Goal: Task Accomplishment & Management: Complete application form

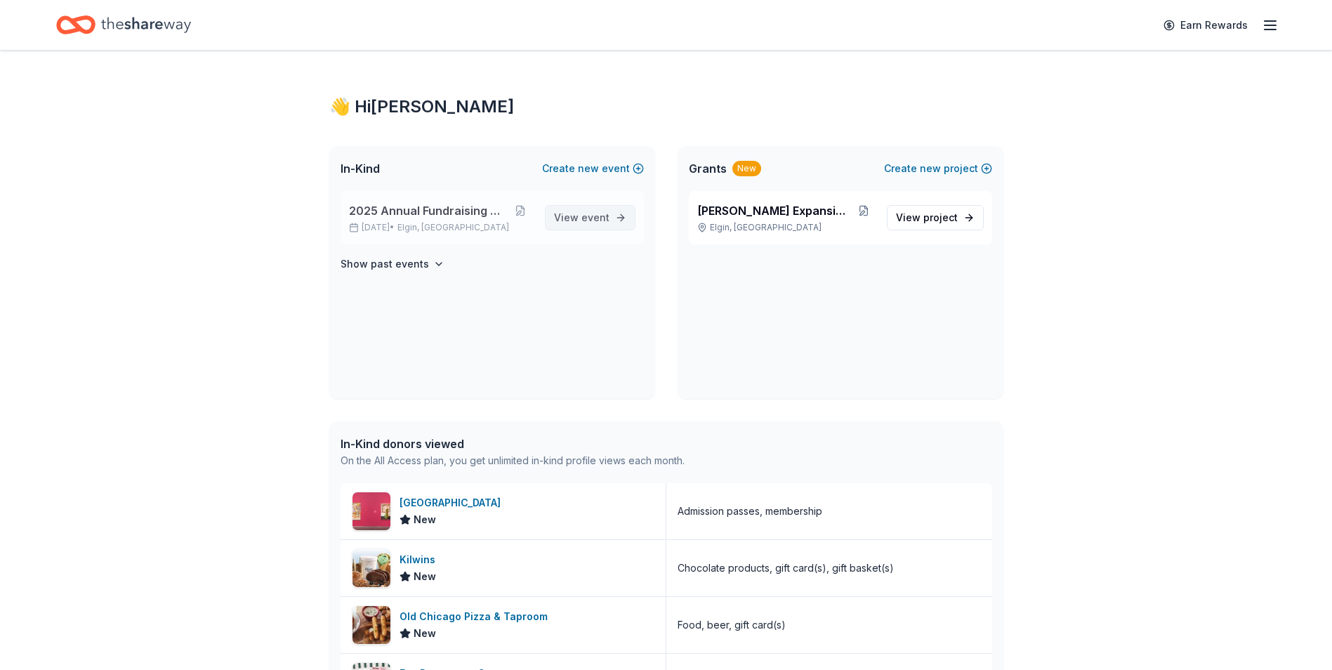
drag, startPoint x: 0, startPoint y: 0, endPoint x: 599, endPoint y: 229, distance: 641.1
click at [599, 229] on link "View event" at bounding box center [590, 217] width 91 height 25
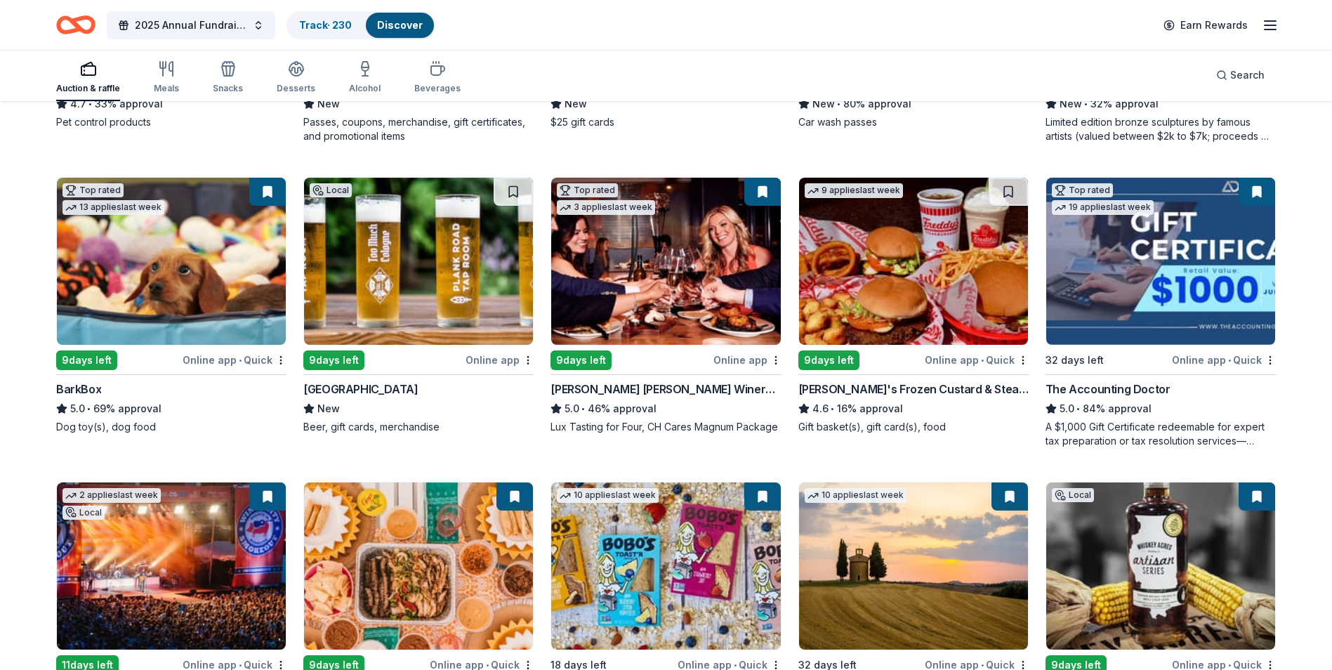
scroll to position [1223, 0]
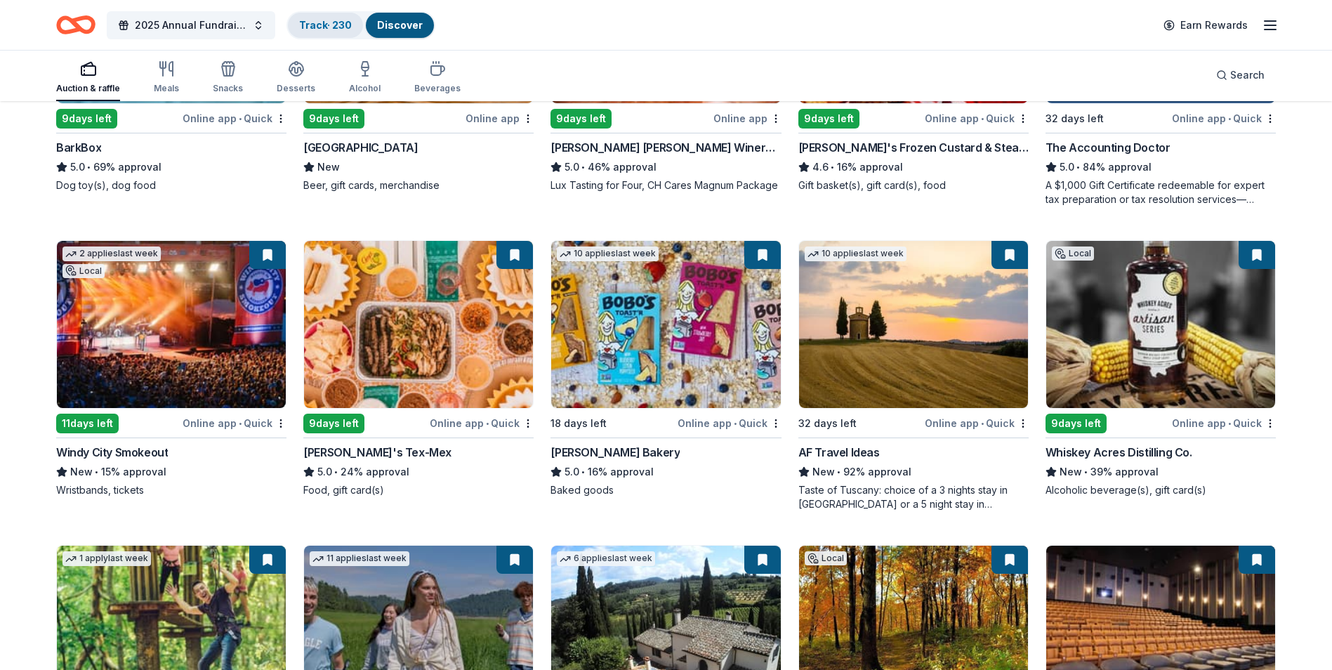
click at [296, 23] on div "Track · 230" at bounding box center [325, 25] width 75 height 25
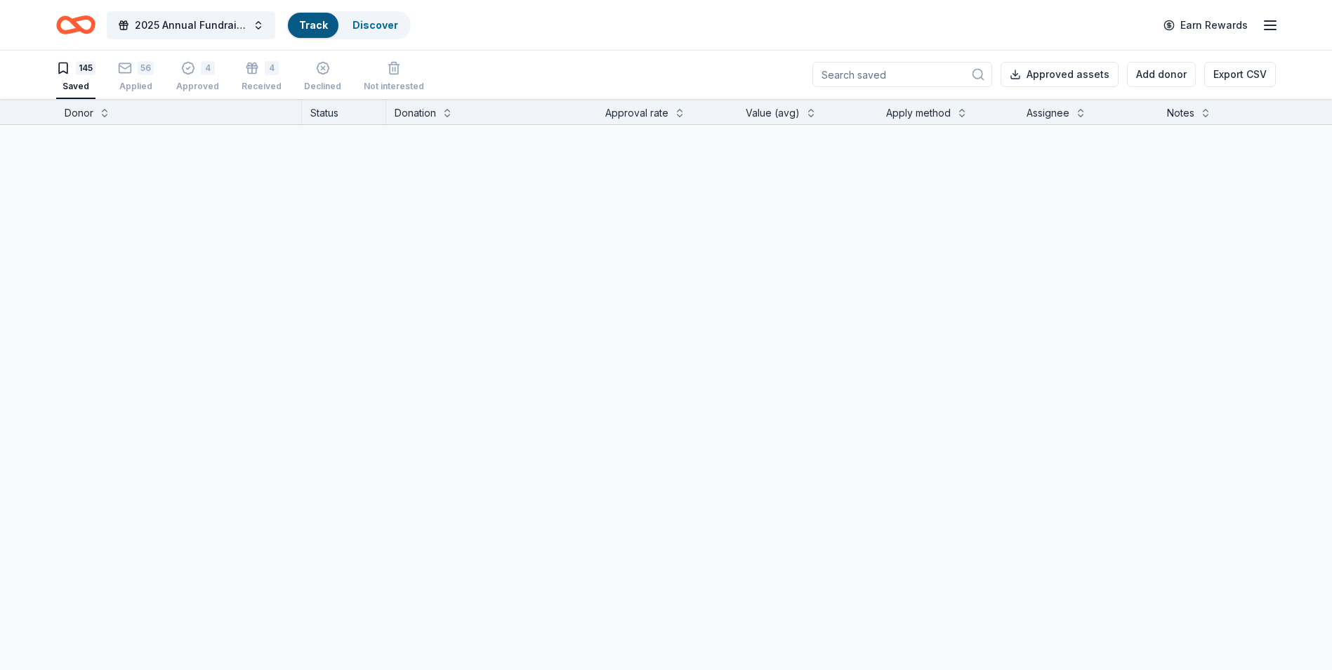
scroll to position [1, 0]
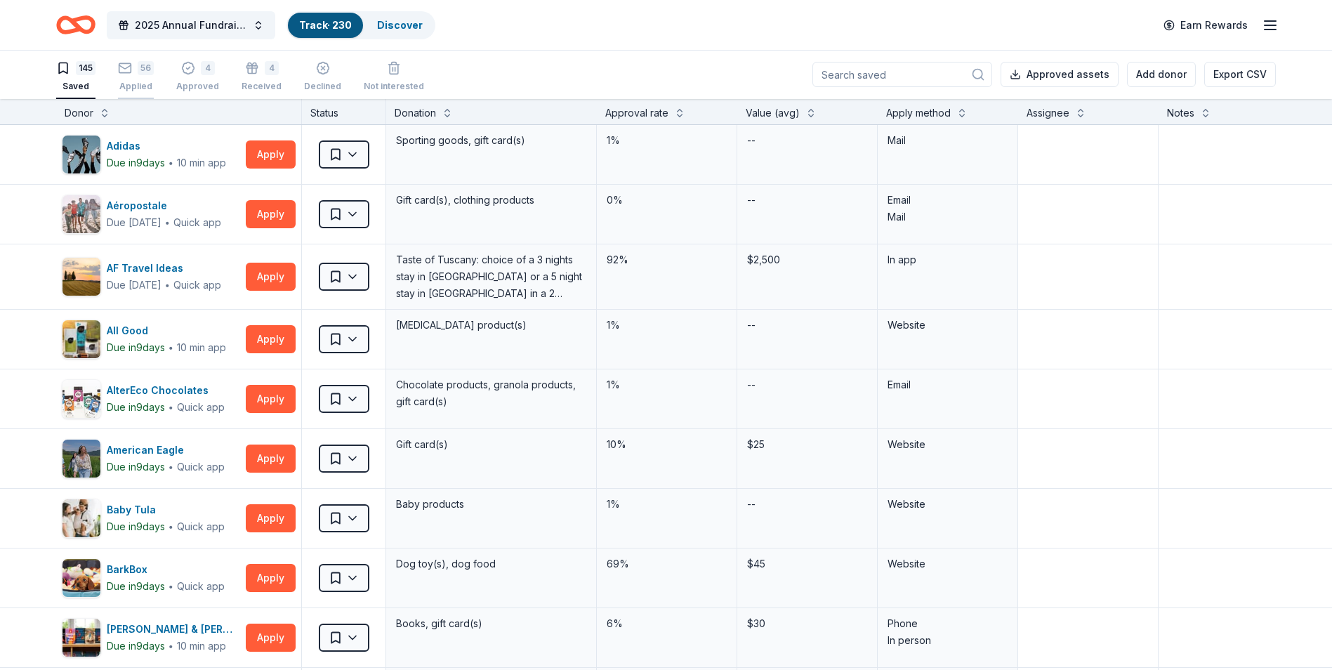
click at [150, 89] on div "Applied" at bounding box center [136, 86] width 36 height 11
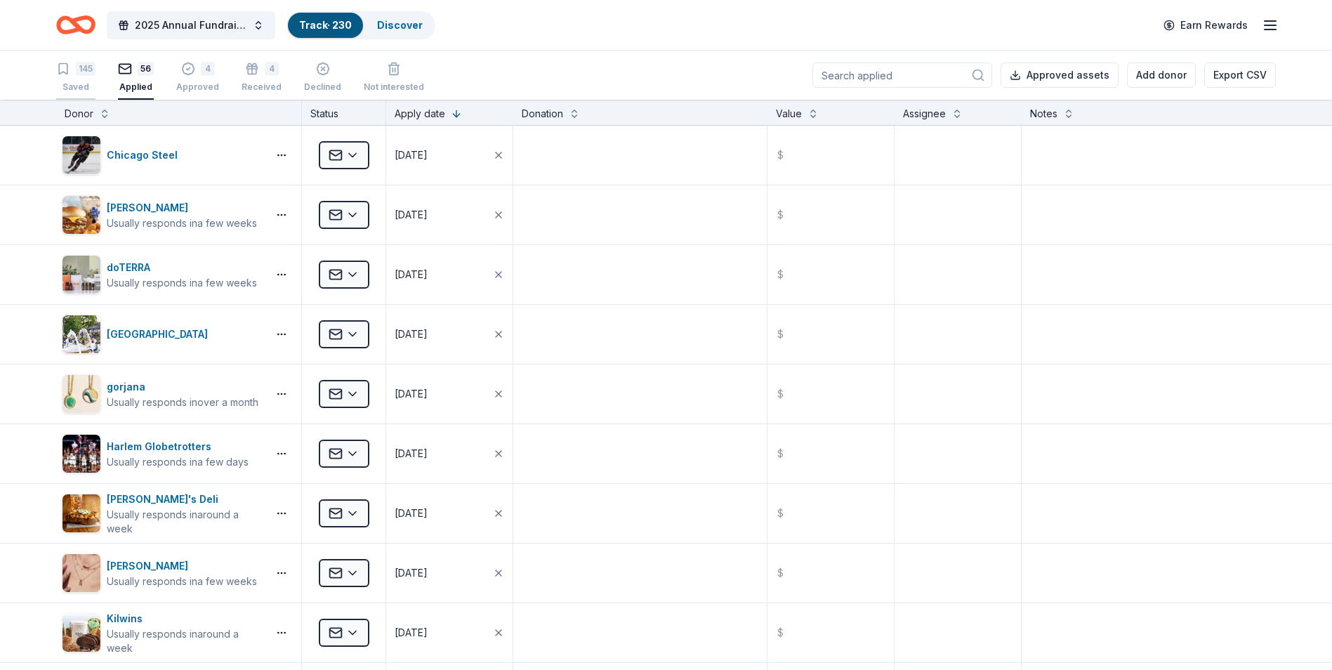
click at [82, 85] on div "Saved" at bounding box center [75, 86] width 39 height 11
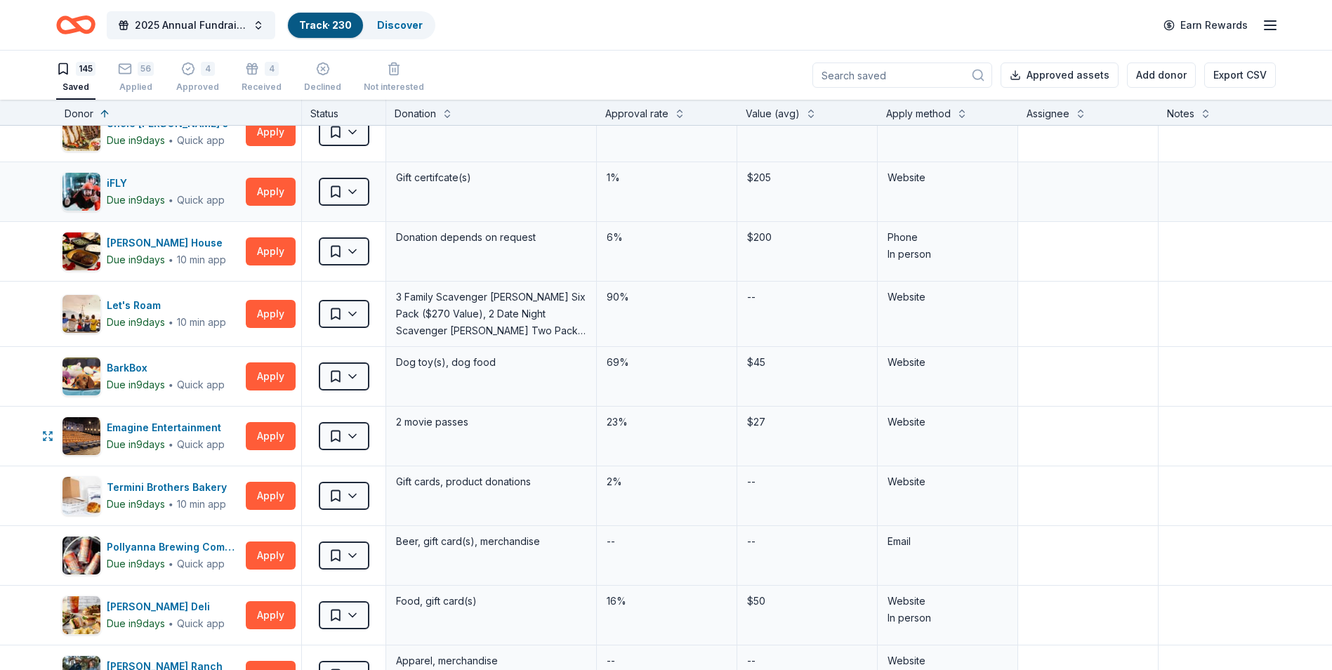
scroll to position [281, 0]
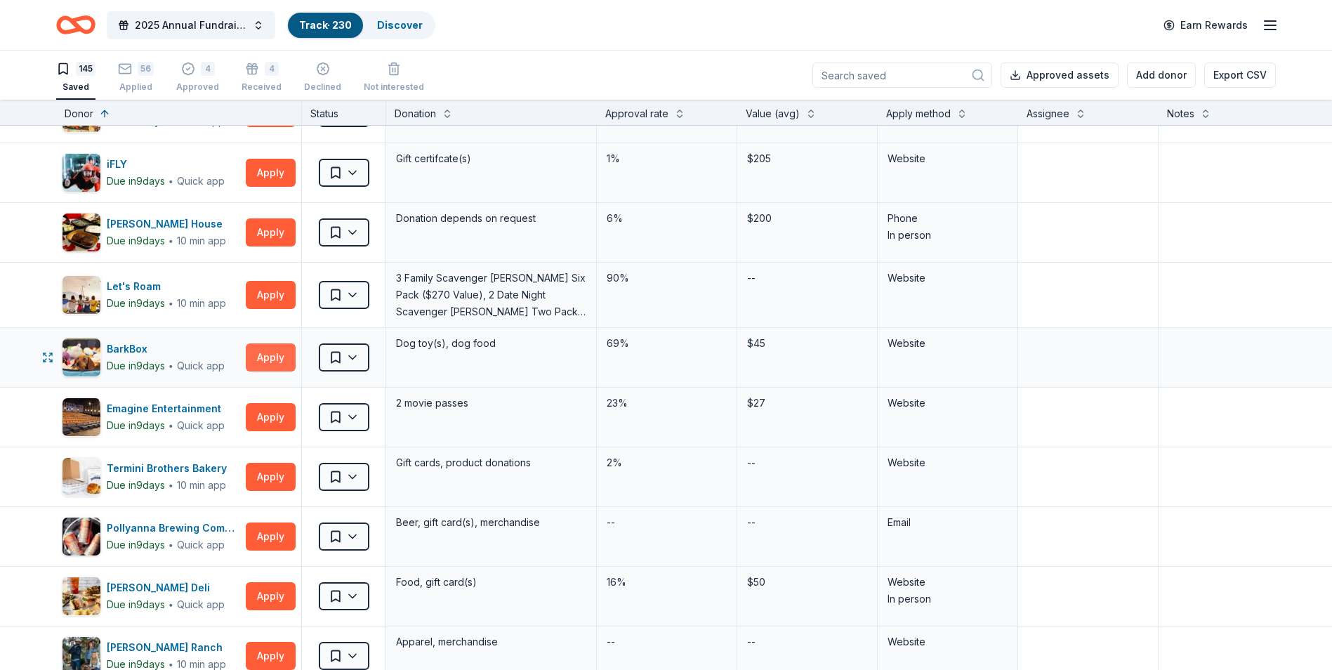
click at [277, 355] on button "Apply" at bounding box center [271, 357] width 50 height 28
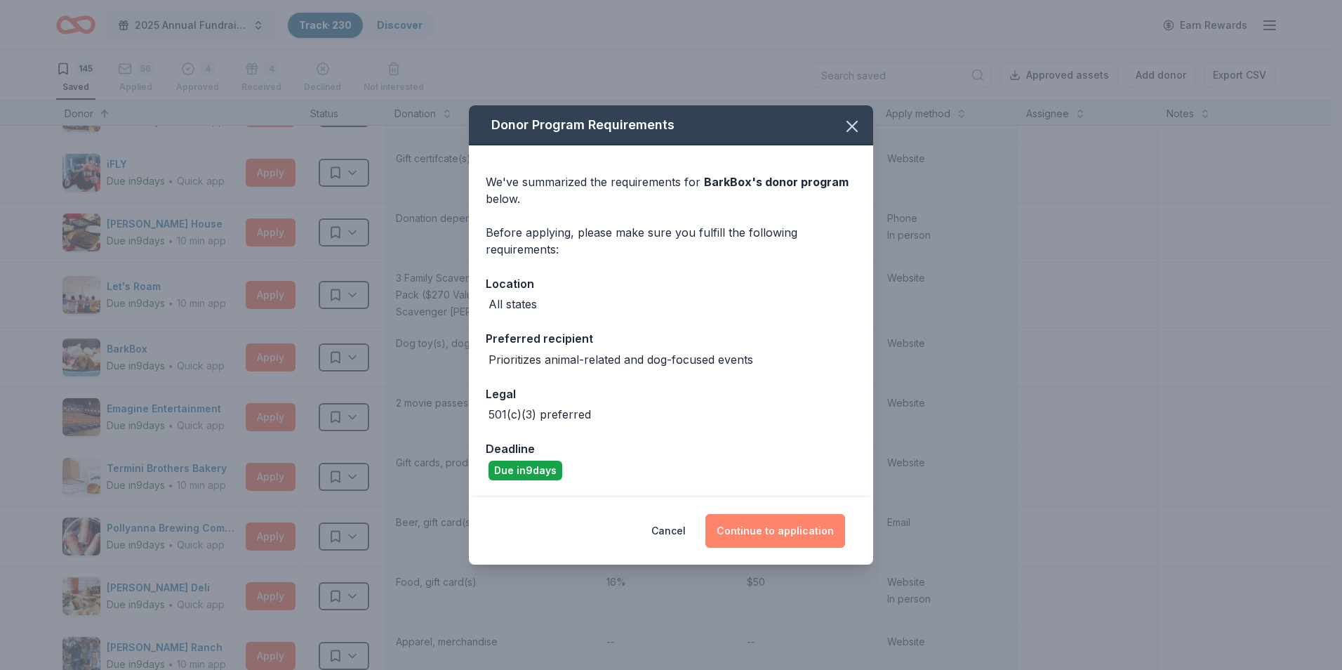
click at [769, 531] on button "Continue to application" at bounding box center [776, 531] width 140 height 34
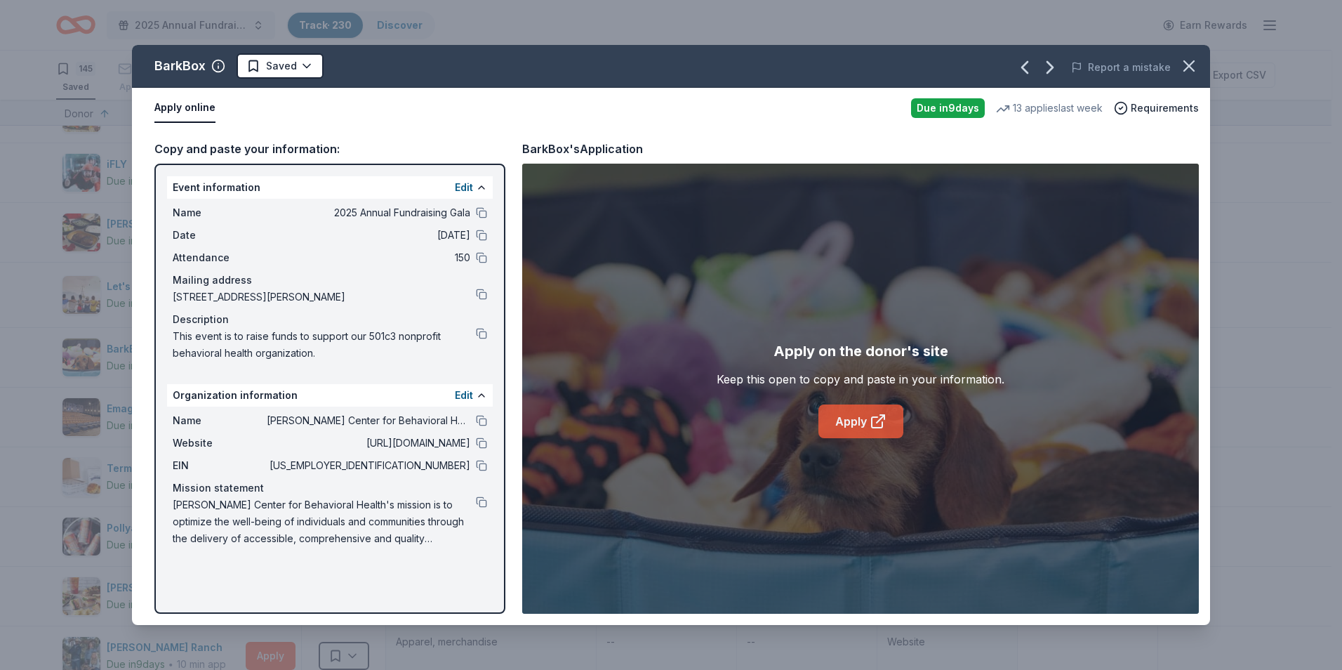
click at [837, 415] on link "Apply" at bounding box center [861, 421] width 85 height 34
click at [1180, 65] on icon "button" at bounding box center [1189, 66] width 20 height 20
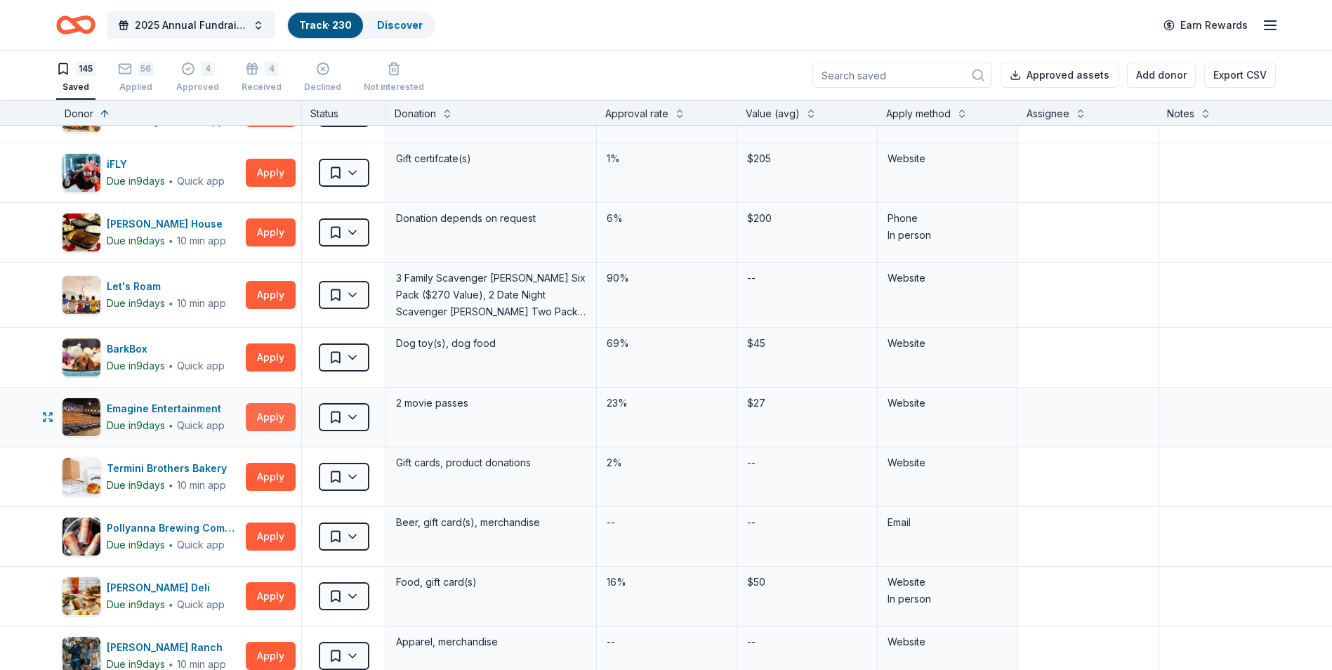
click at [265, 415] on button "Apply" at bounding box center [271, 417] width 50 height 28
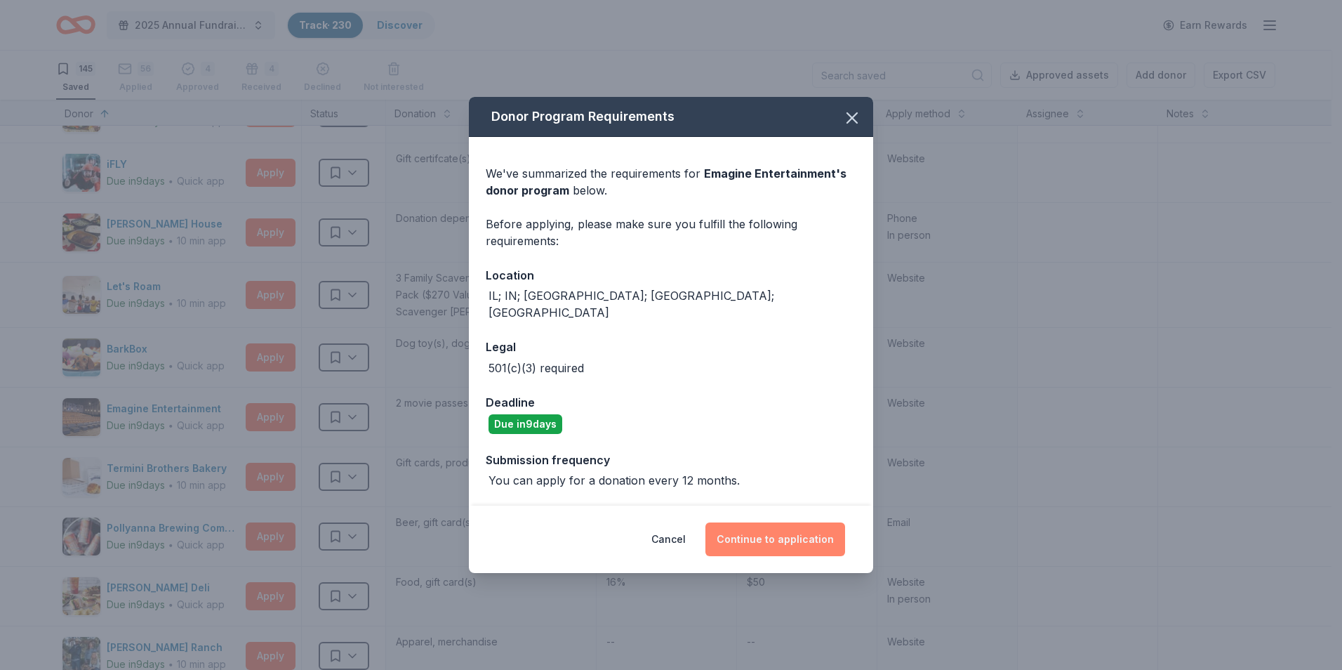
click at [772, 533] on button "Continue to application" at bounding box center [776, 539] width 140 height 34
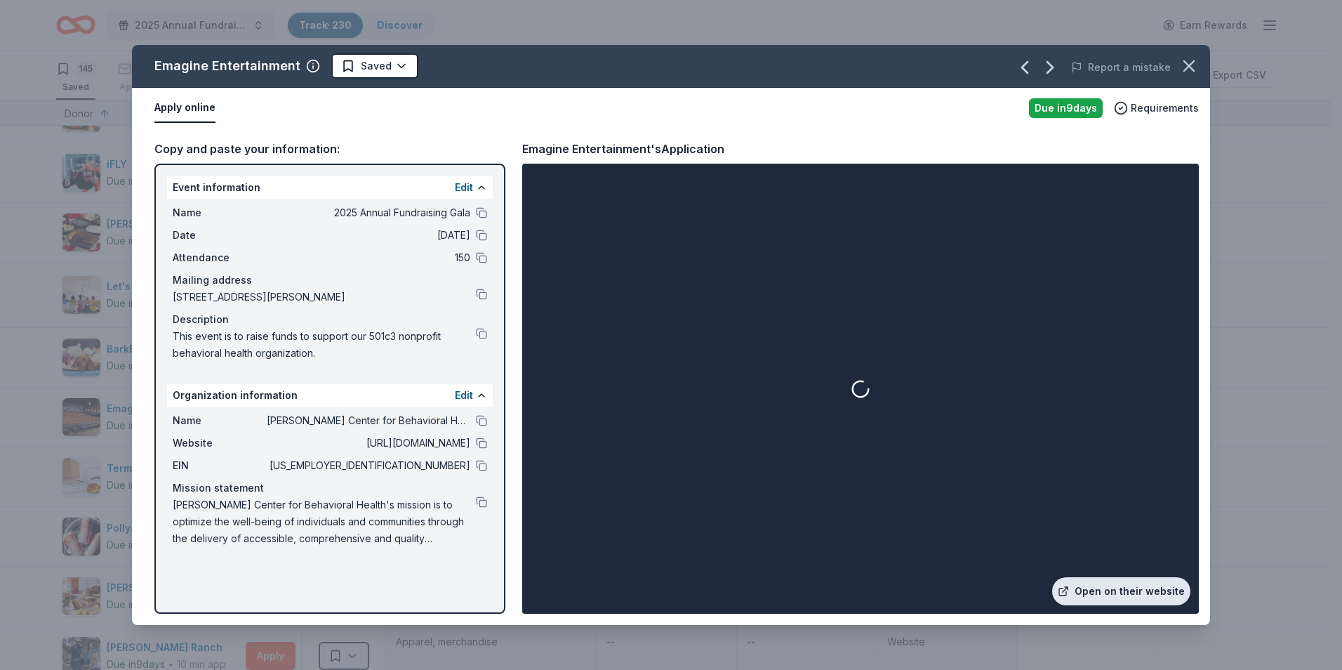
click at [1145, 589] on link "Open on their website" at bounding box center [1121, 591] width 138 height 28
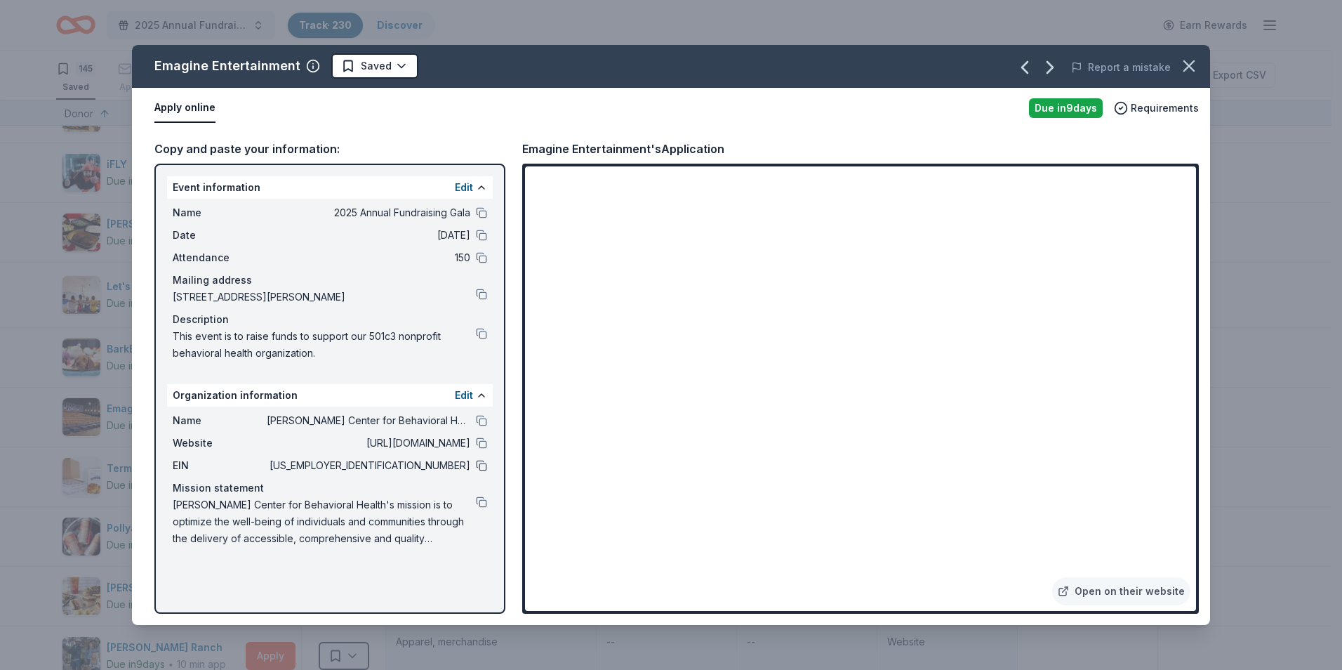
click at [482, 466] on button at bounding box center [481, 465] width 11 height 11
click at [1191, 68] on icon "button" at bounding box center [1189, 66] width 10 height 10
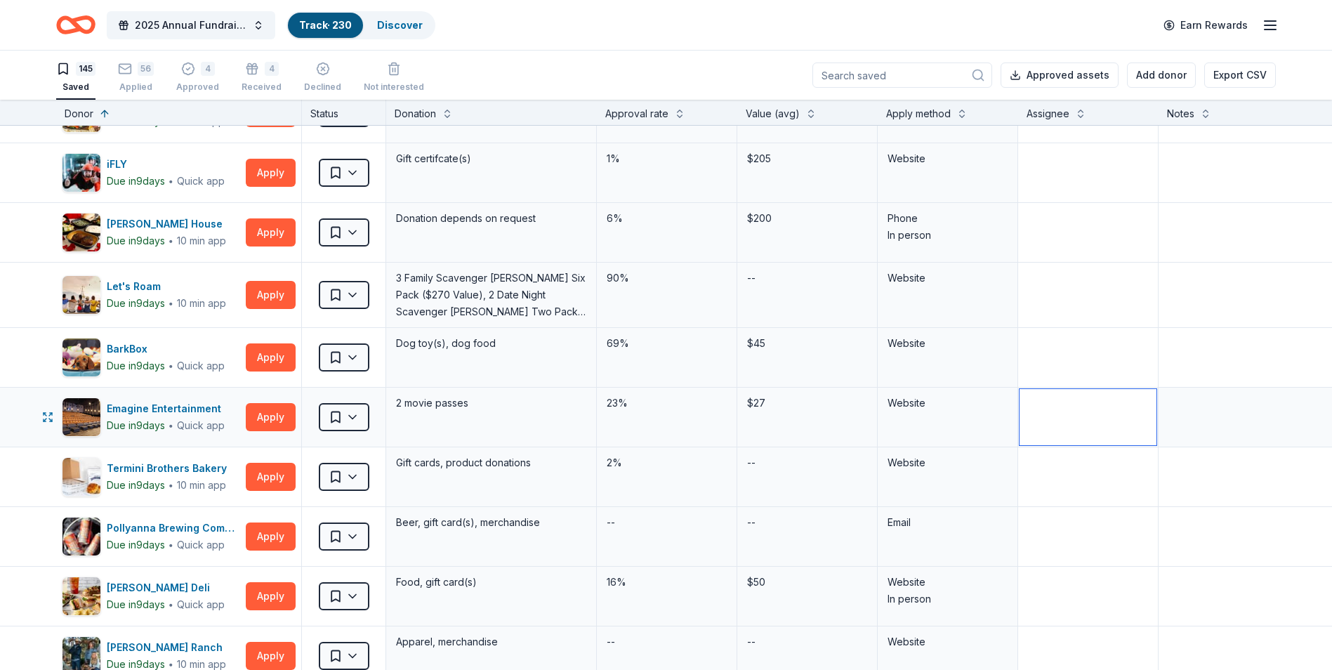
click at [1049, 416] on textarea at bounding box center [1087, 417] width 137 height 56
type textarea "Makenna"
click at [1228, 399] on textarea at bounding box center [1264, 417] width 208 height 56
click at [1219, 469] on textarea at bounding box center [1264, 477] width 208 height 56
type textarea "Applied via web"
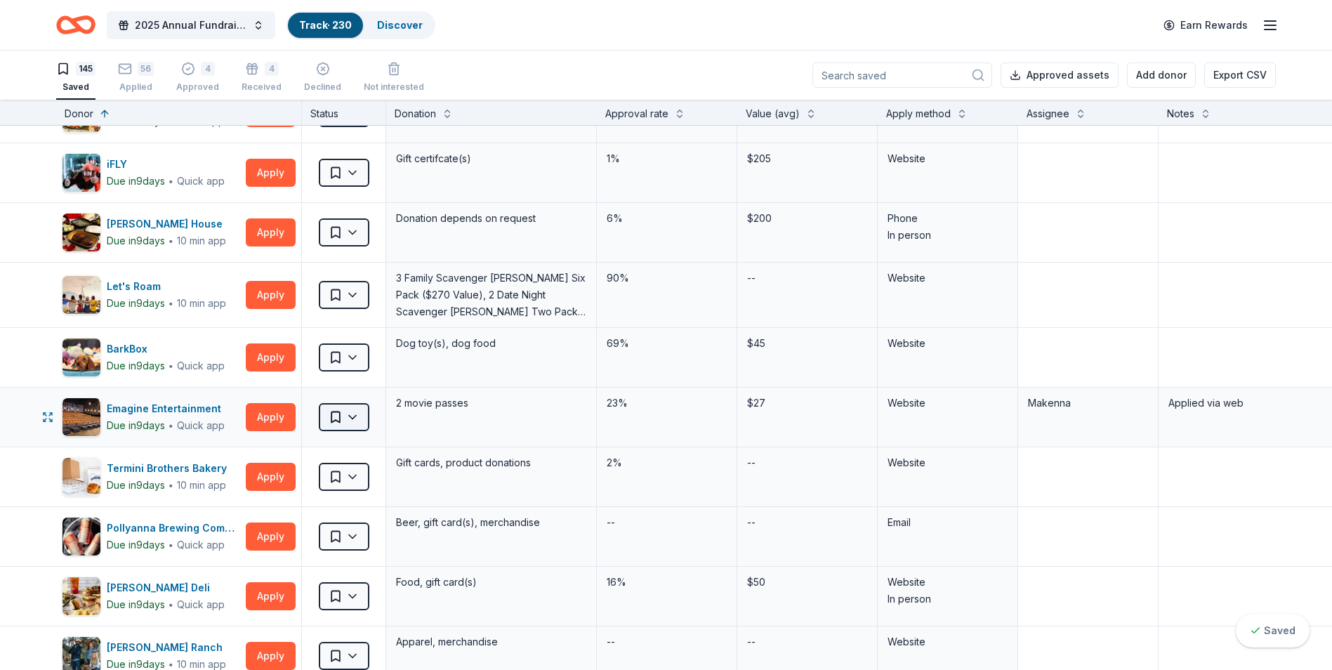
click at [329, 415] on html "2025 Annual Fundraising Gala Track · 230 Discover Earn Rewards 145 Saved 56 App…" at bounding box center [666, 335] width 1332 height 670
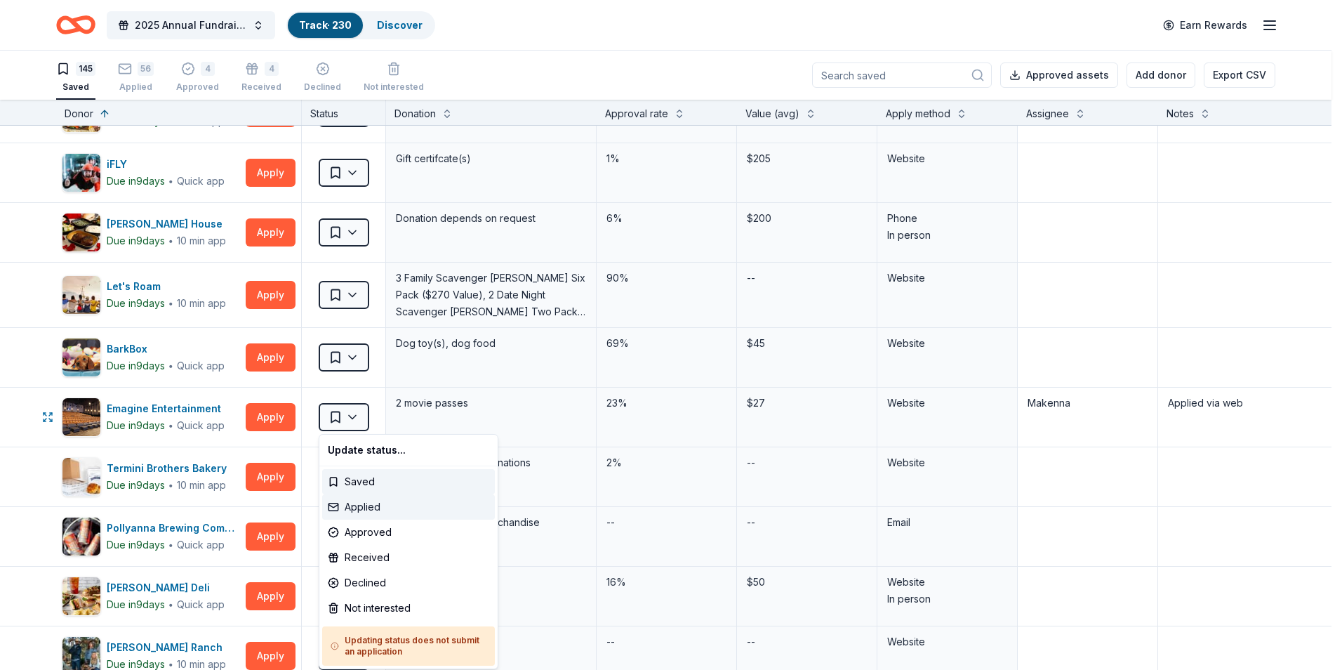
click at [369, 501] on div "Applied" at bounding box center [408, 506] width 173 height 25
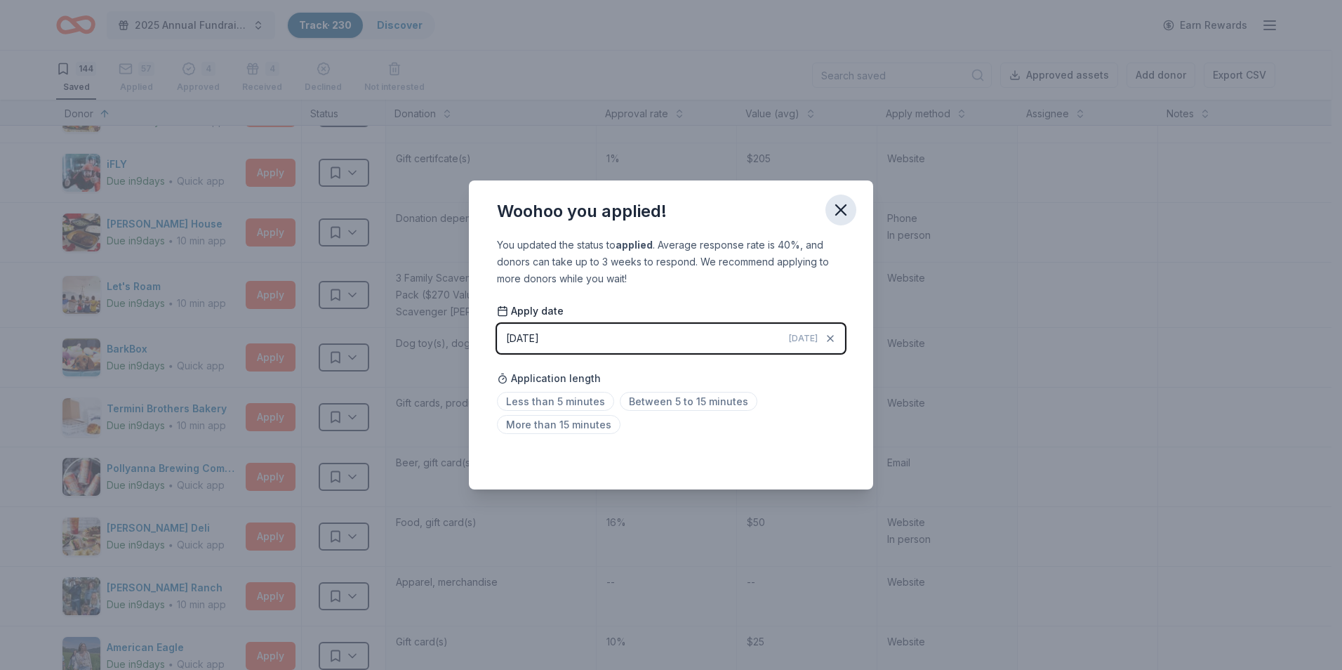
click at [849, 211] on icon "button" at bounding box center [841, 210] width 20 height 20
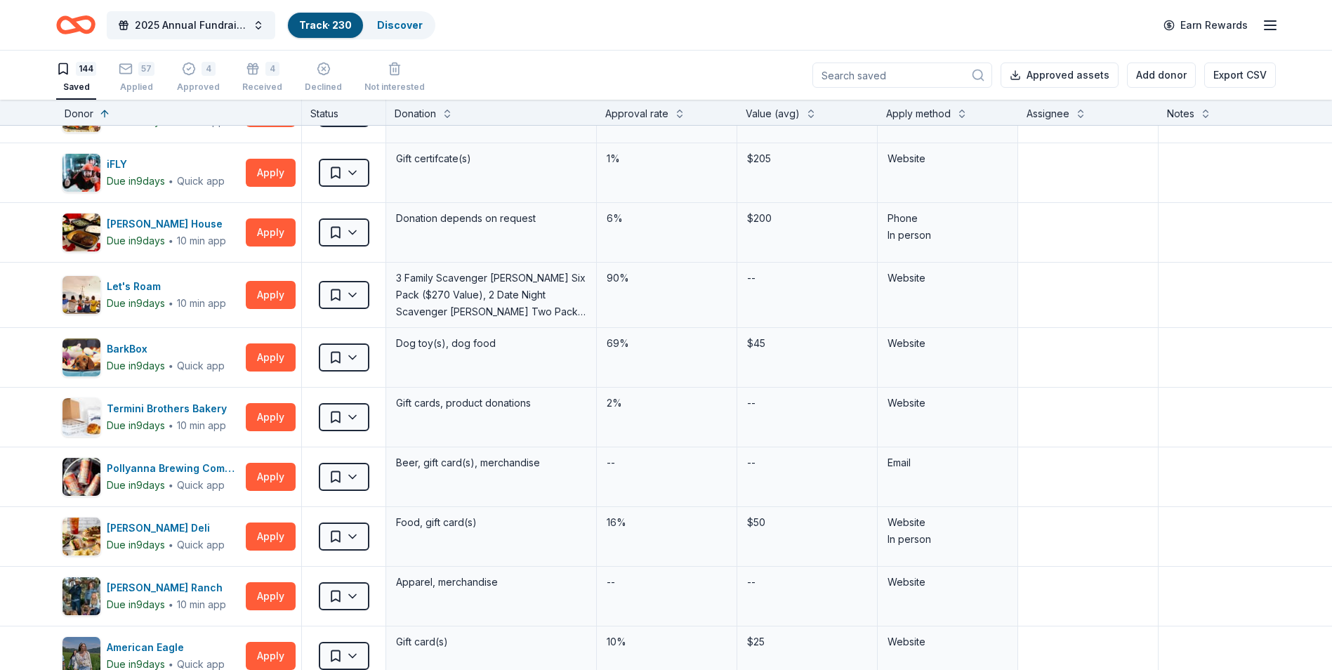
click at [135, 78] on div "57 Applied" at bounding box center [137, 69] width 36 height 31
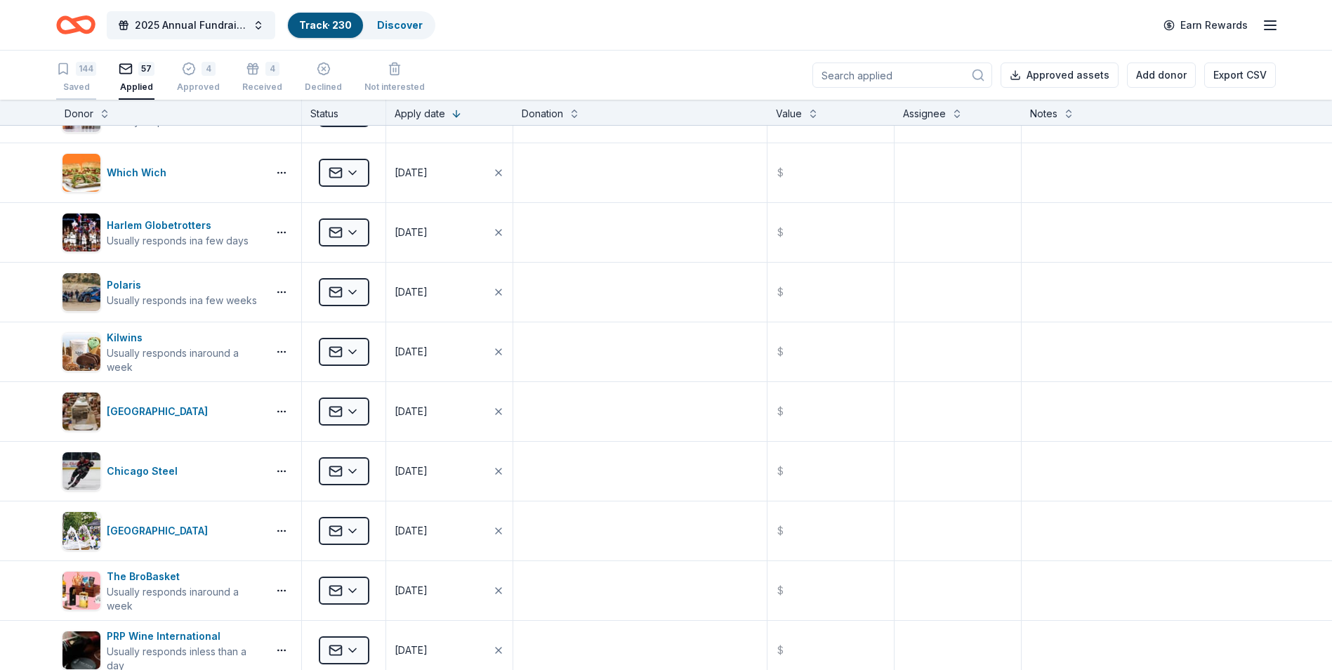
click at [73, 83] on div "Saved" at bounding box center [76, 86] width 40 height 11
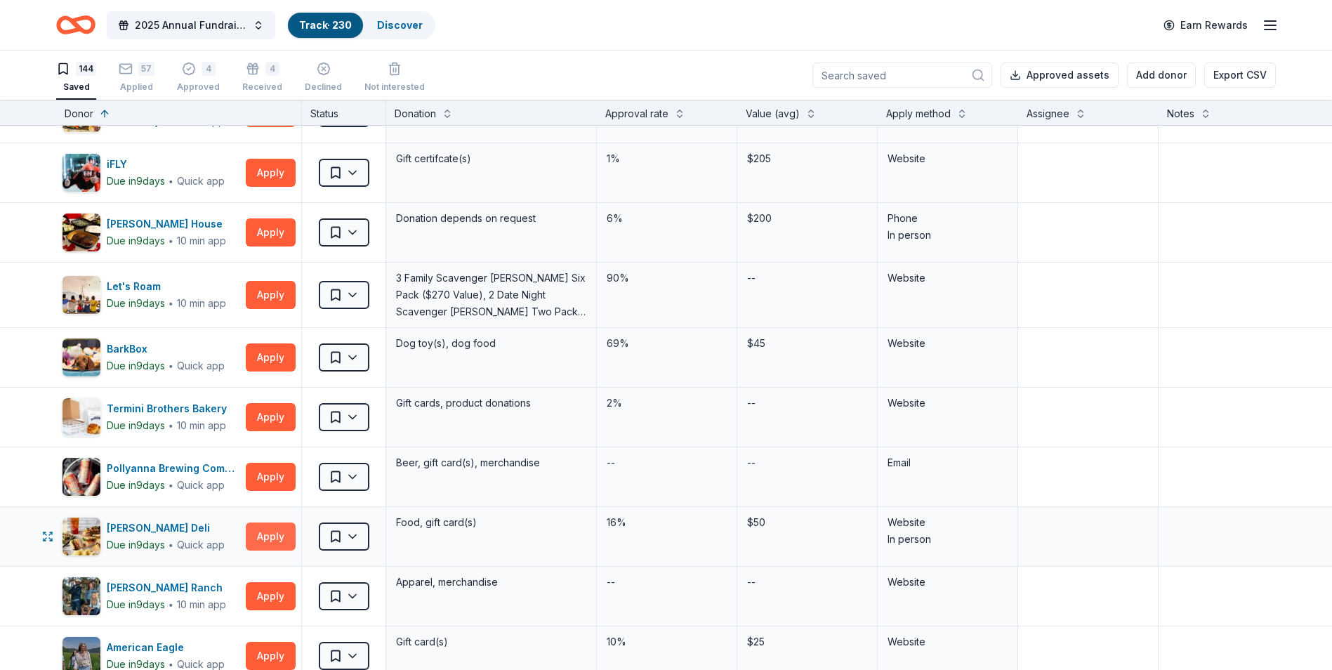
click at [285, 535] on button "Apply" at bounding box center [271, 536] width 50 height 28
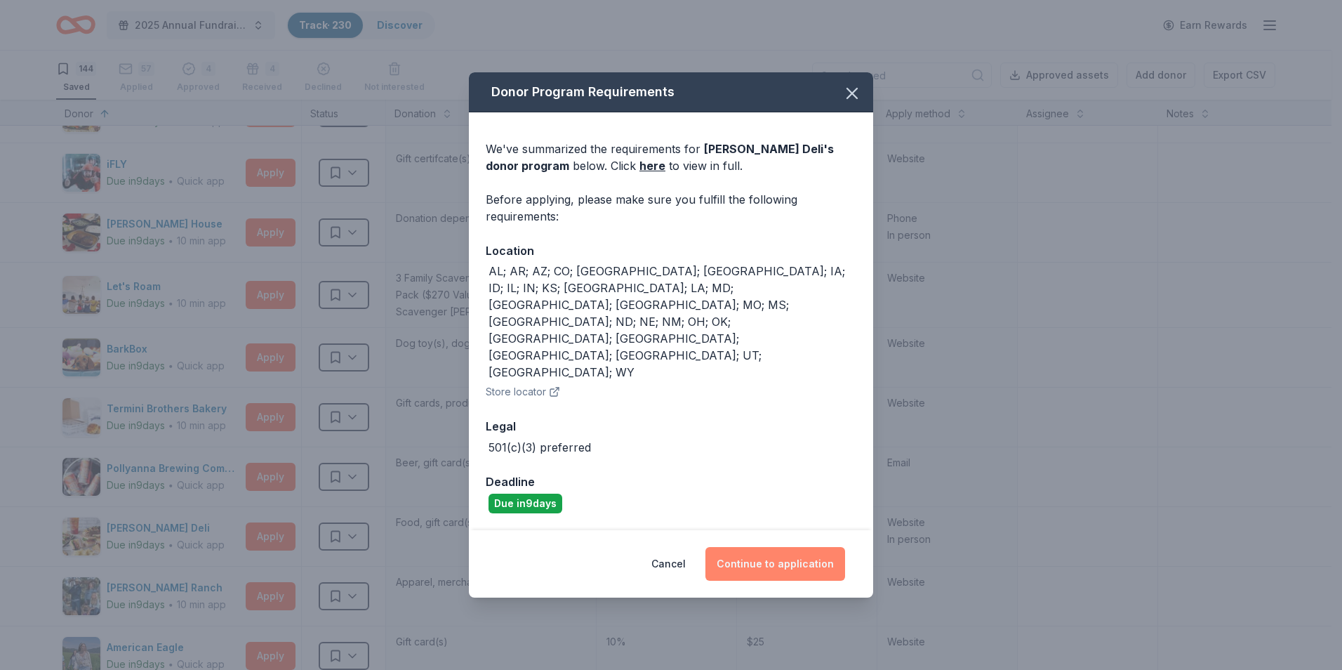
click at [779, 547] on button "Continue to application" at bounding box center [776, 564] width 140 height 34
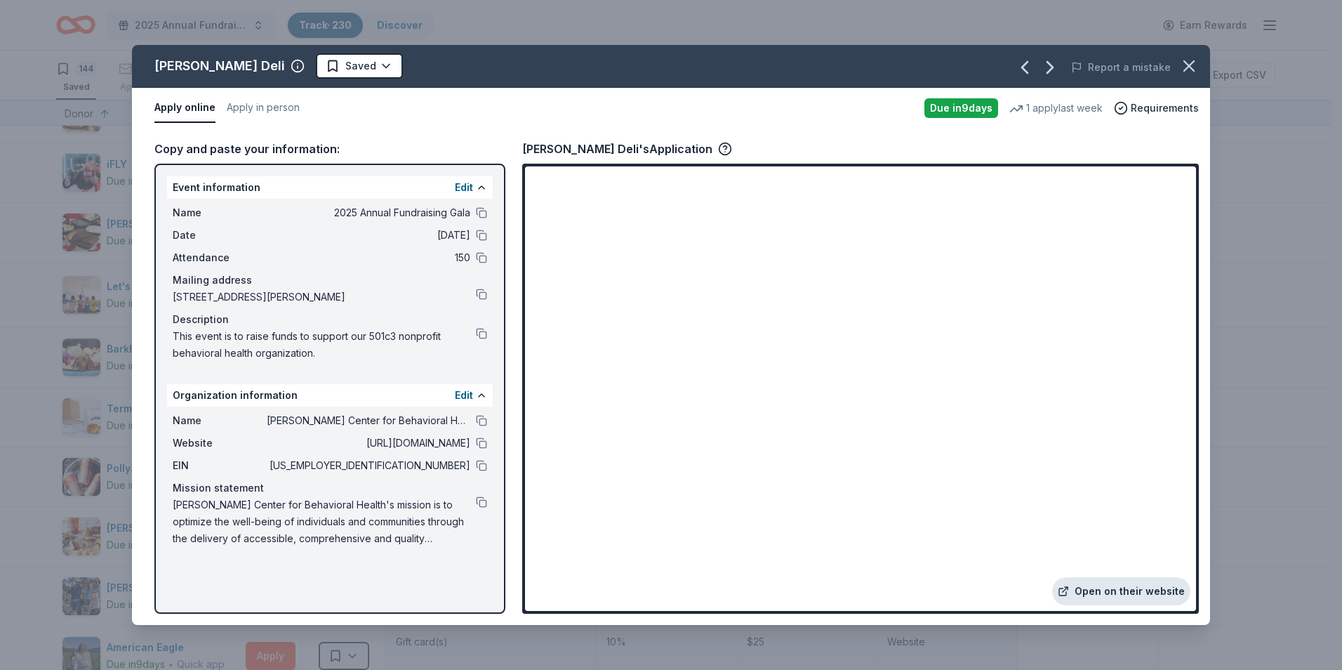
click at [1127, 588] on link "Open on their website" at bounding box center [1121, 591] width 138 height 28
click at [1191, 61] on icon "button" at bounding box center [1189, 66] width 20 height 20
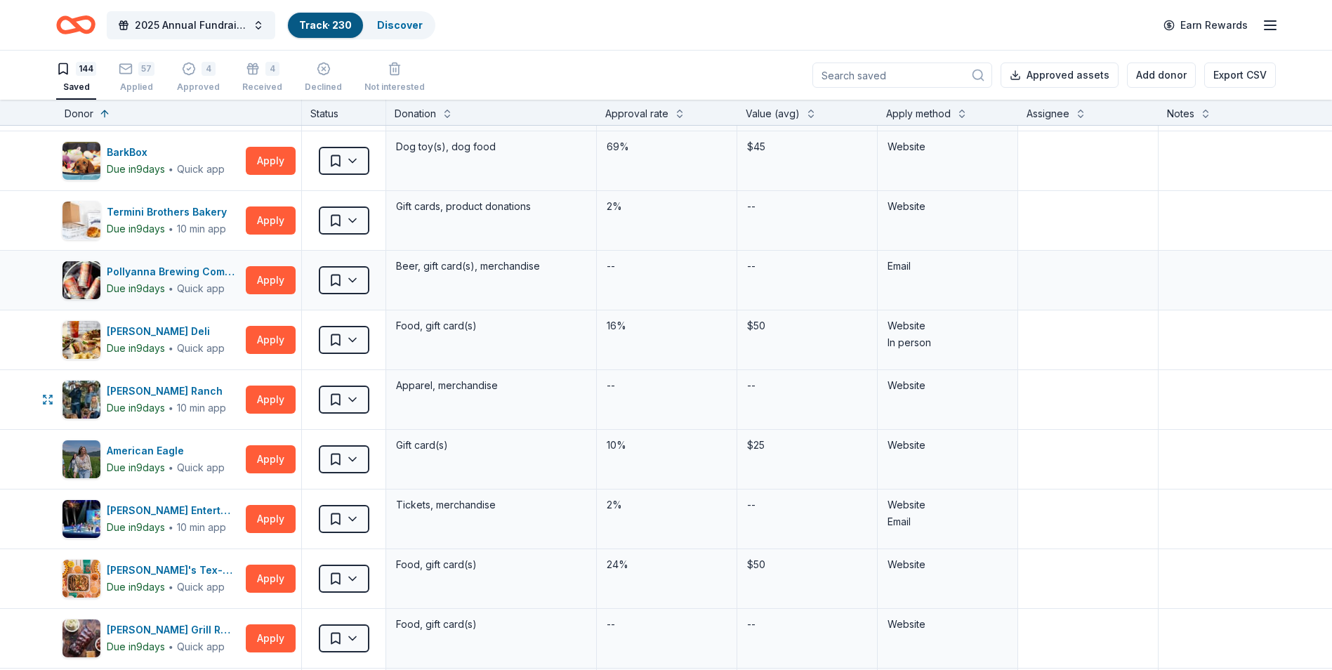
scroll to position [491, 0]
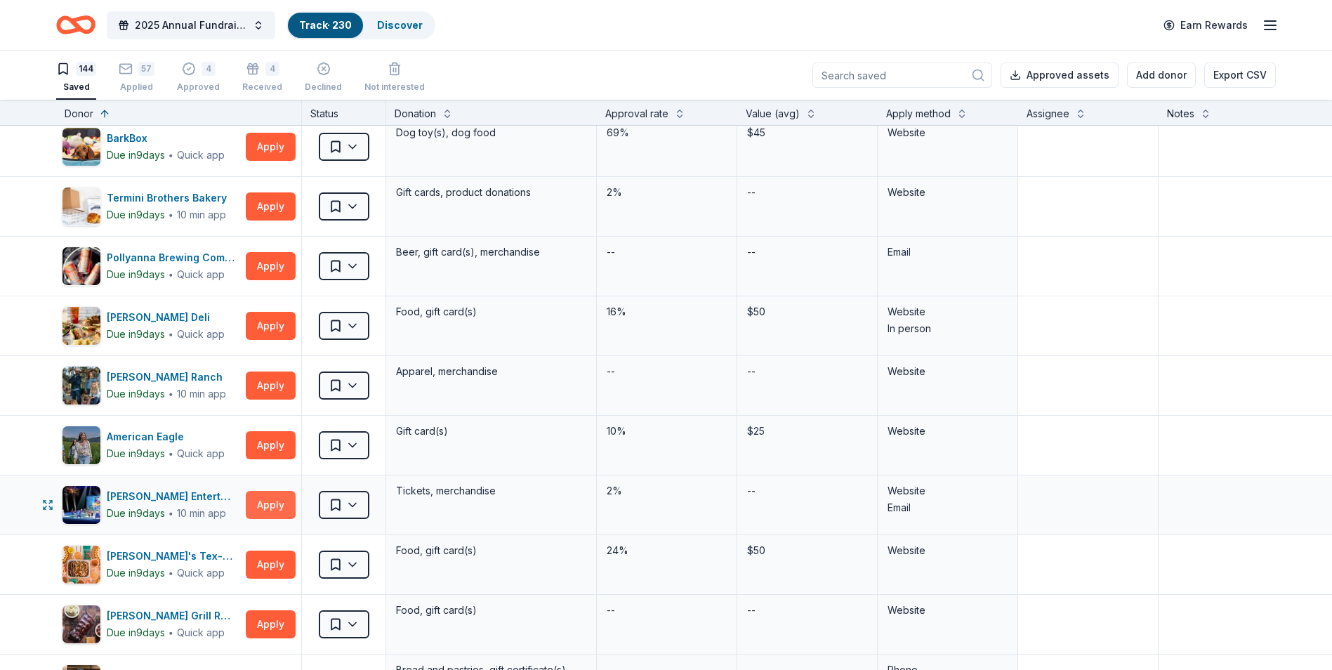
click at [264, 510] on button "Apply" at bounding box center [271, 505] width 50 height 28
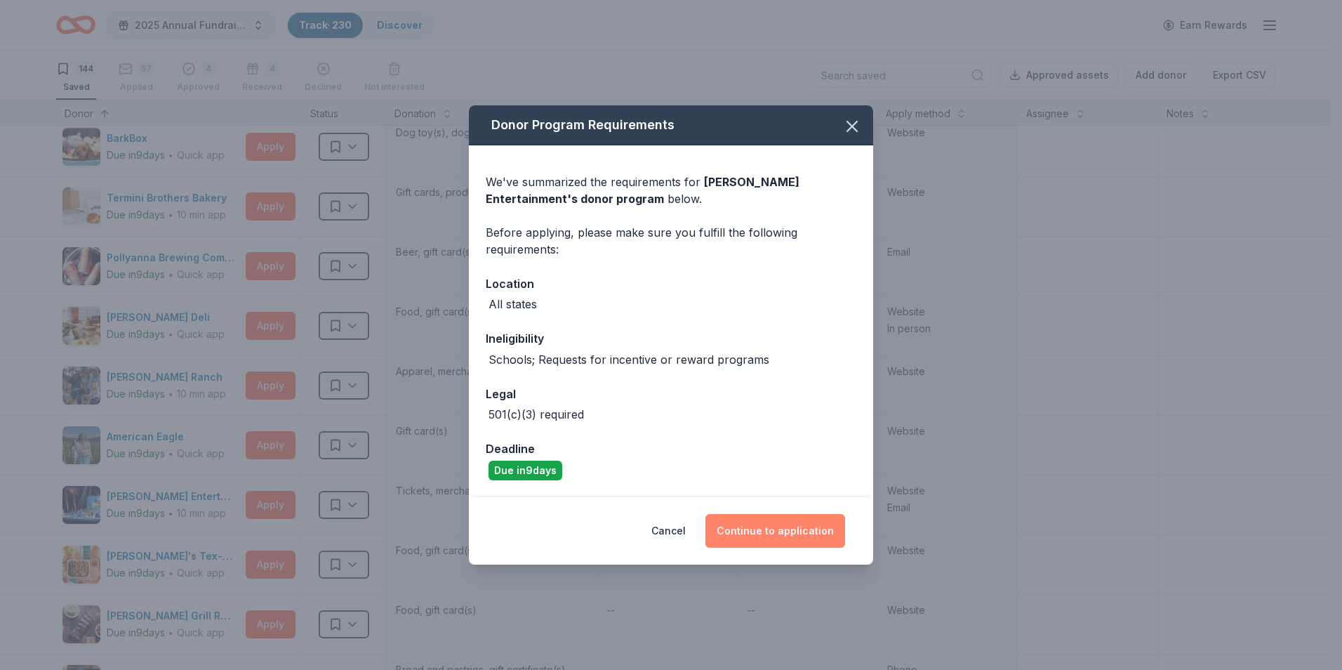
click at [786, 538] on button "Continue to application" at bounding box center [776, 531] width 140 height 34
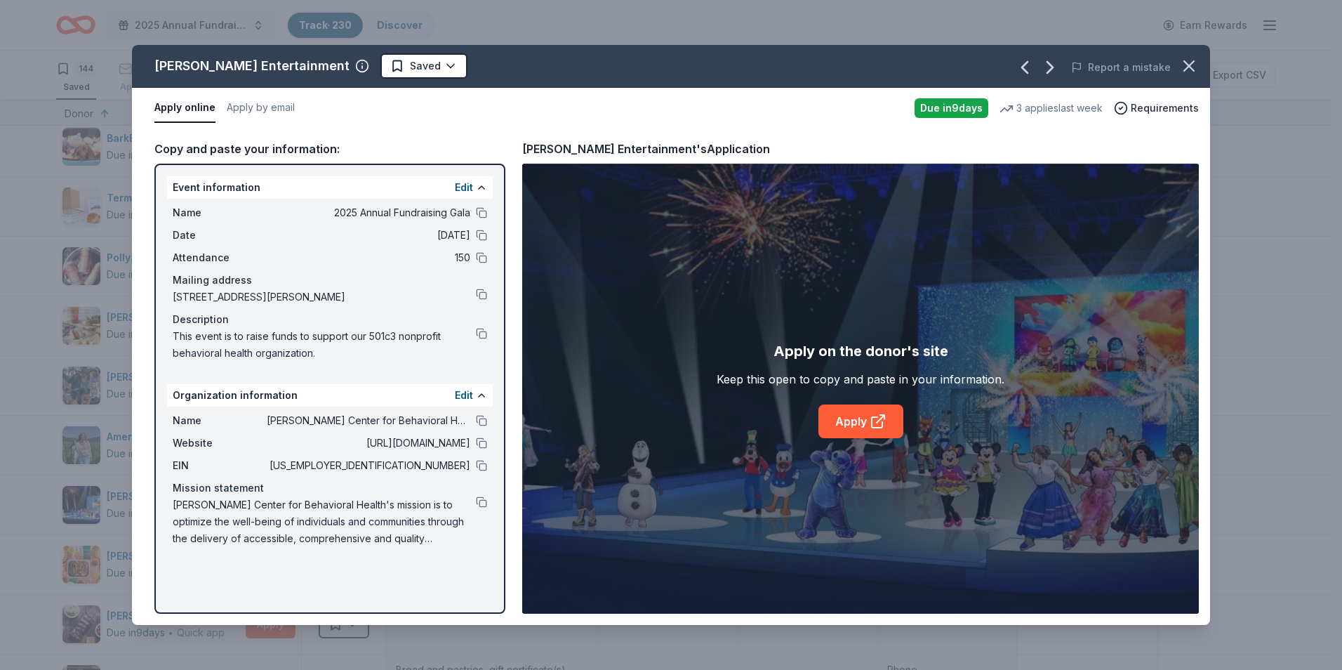
click at [813, 416] on div "Apply on the donor's site Keep this open to copy and paste in your information.…" at bounding box center [861, 389] width 288 height 98
click at [833, 422] on link "Apply" at bounding box center [861, 421] width 85 height 34
click at [1191, 72] on icon "button" at bounding box center [1189, 66] width 20 height 20
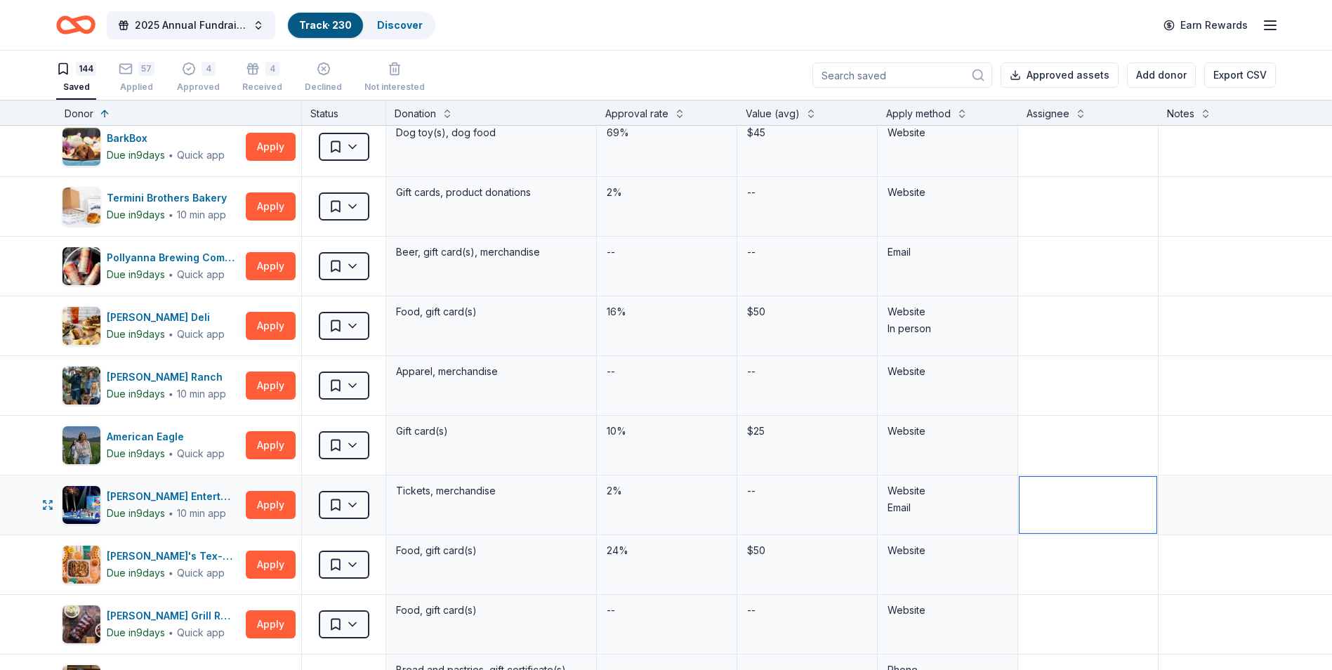
click at [1062, 497] on textarea at bounding box center [1087, 505] width 137 height 56
type textarea "Makenna"
click at [1199, 491] on textarea at bounding box center [1264, 505] width 208 height 56
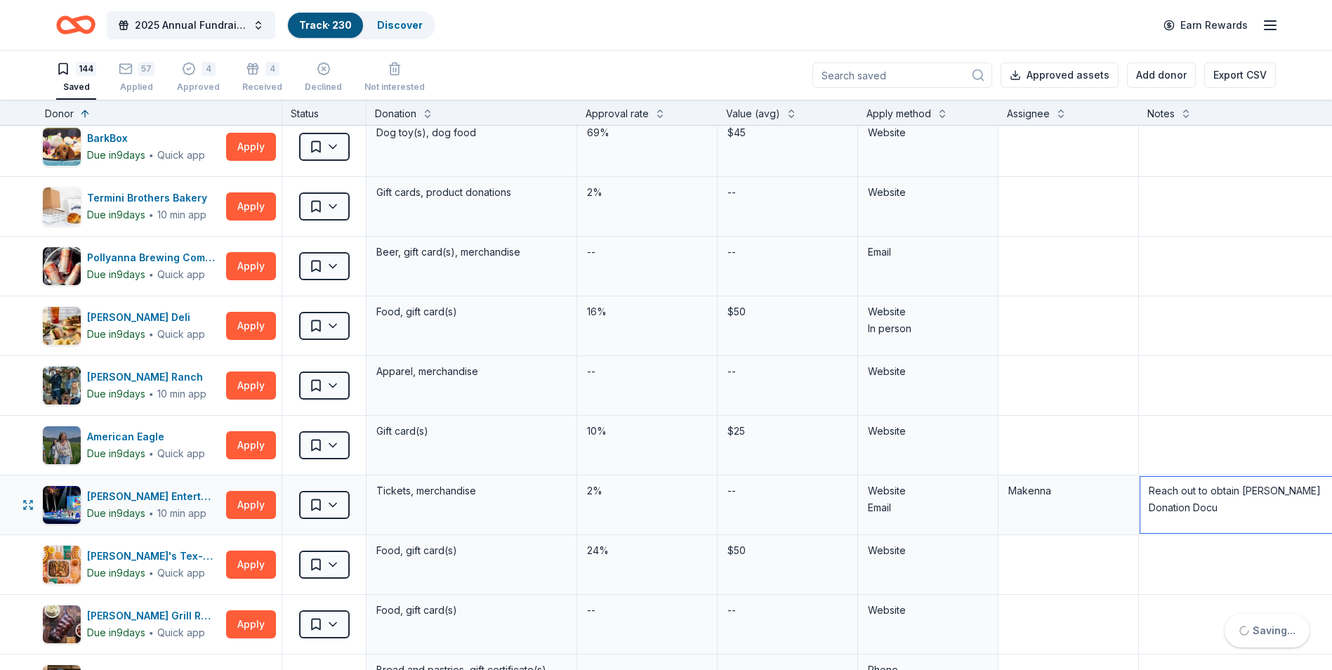
scroll to position [491, 31]
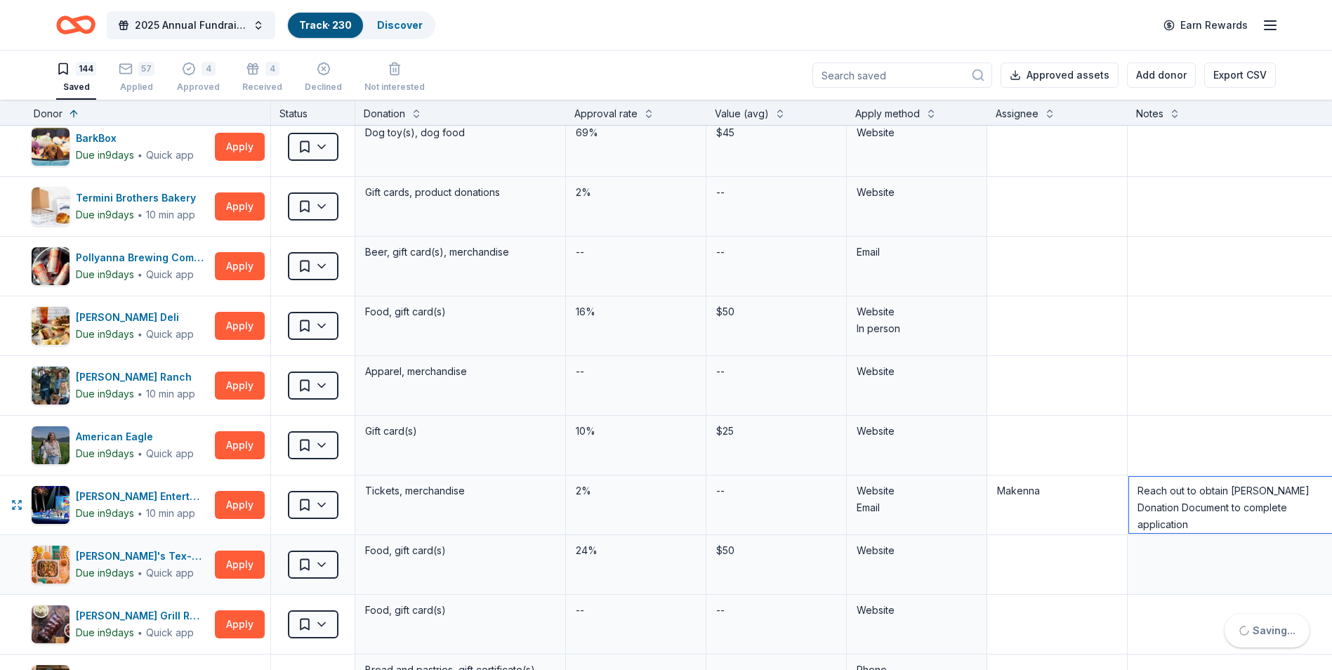
type textarea "Reach out to obtain [PERSON_NAME] Donation Document to complete application"
click at [1073, 579] on textarea at bounding box center [1057, 564] width 137 height 56
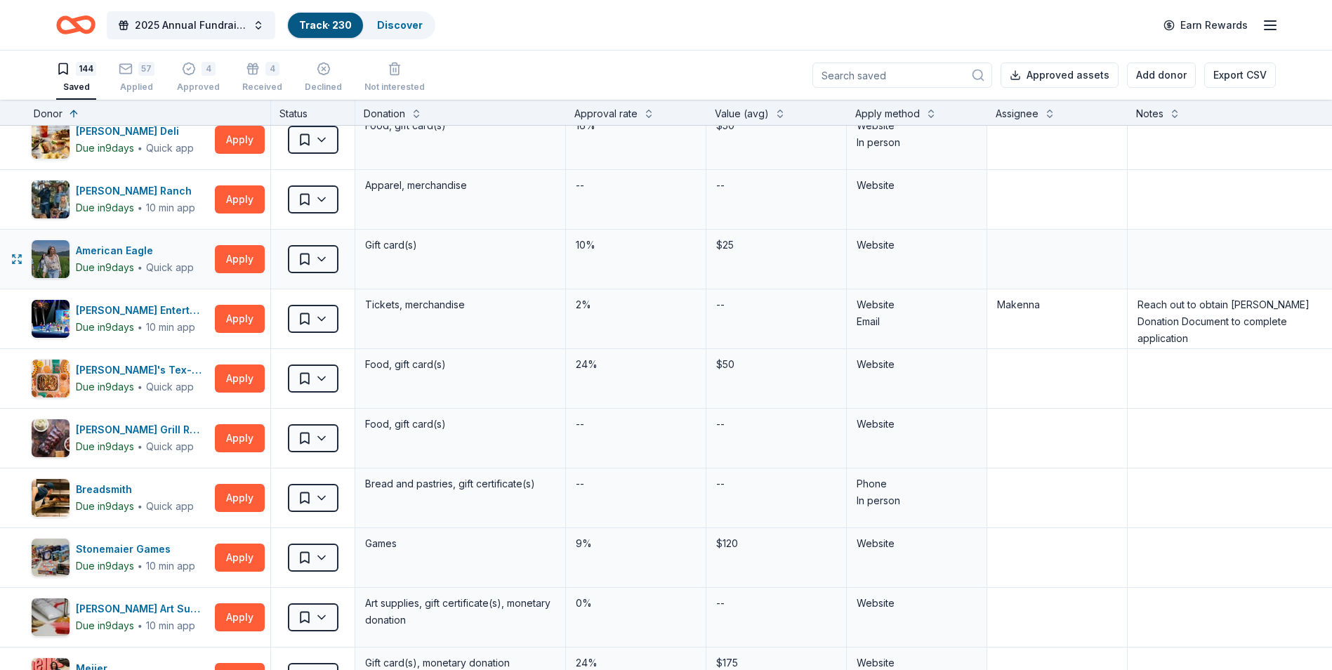
scroll to position [702, 31]
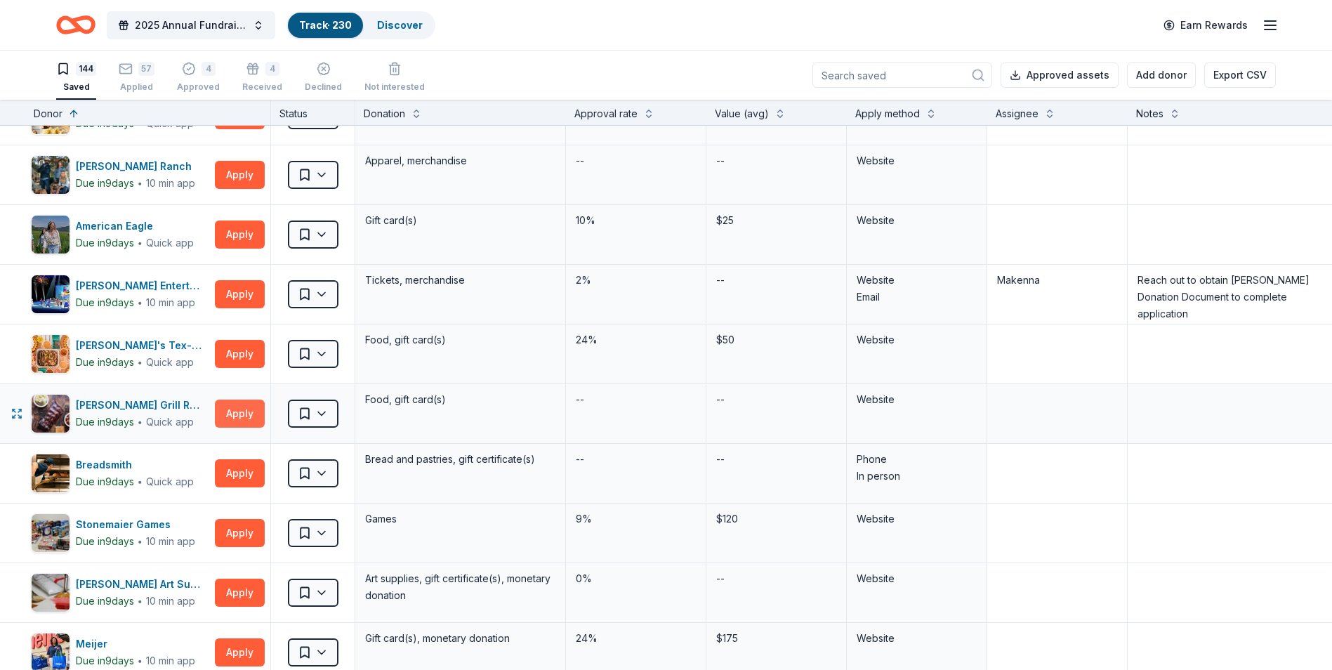
click at [246, 412] on button "Apply" at bounding box center [240, 413] width 50 height 28
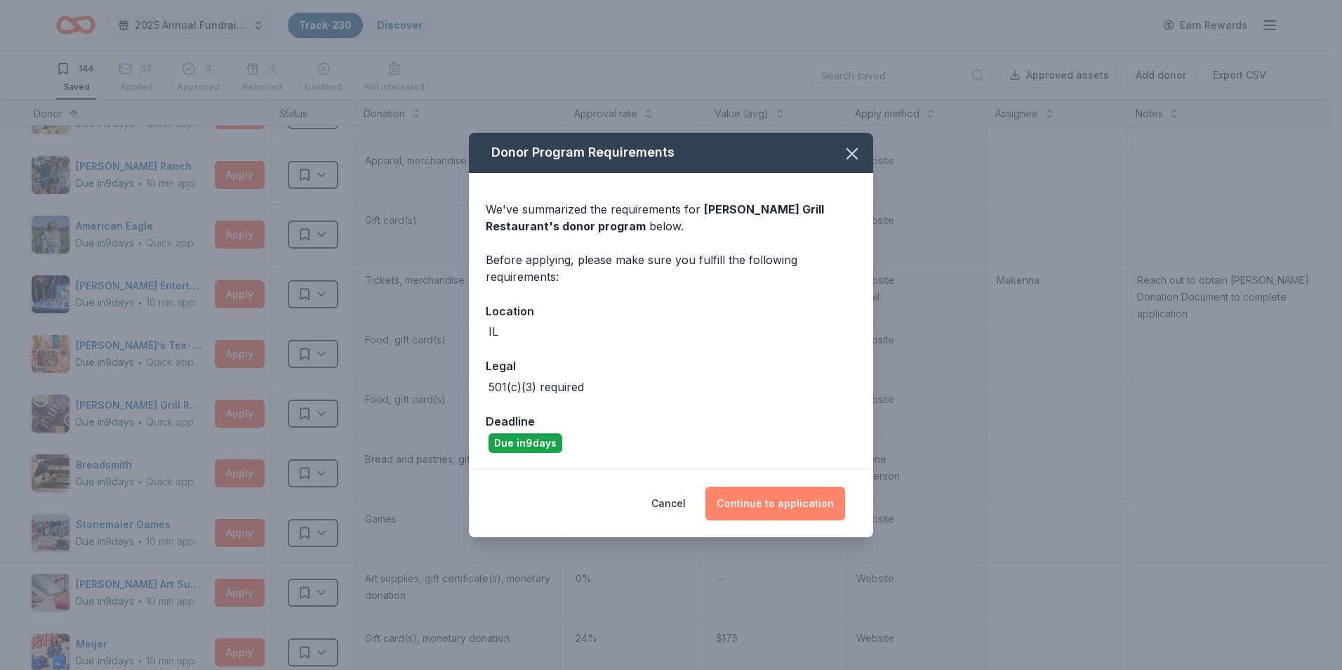
click at [784, 495] on button "Continue to application" at bounding box center [776, 504] width 140 height 34
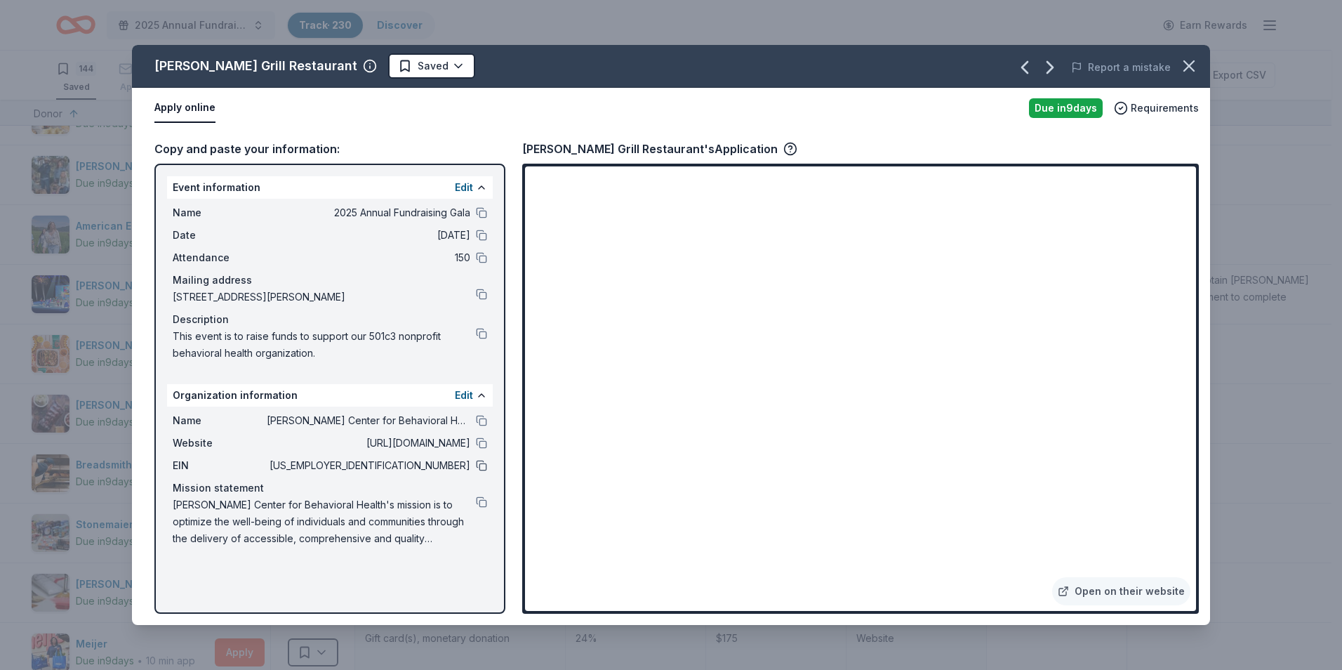
click at [483, 467] on button at bounding box center [481, 465] width 11 height 11
drag, startPoint x: 519, startPoint y: 388, endPoint x: 526, endPoint y: 387, distance: 7.1
click at [519, 388] on div "Copy and paste your information: Event information Edit Name 2025 Annual Fundra…" at bounding box center [671, 376] width 1078 height 496
click at [1188, 64] on icon "button" at bounding box center [1189, 66] width 10 height 10
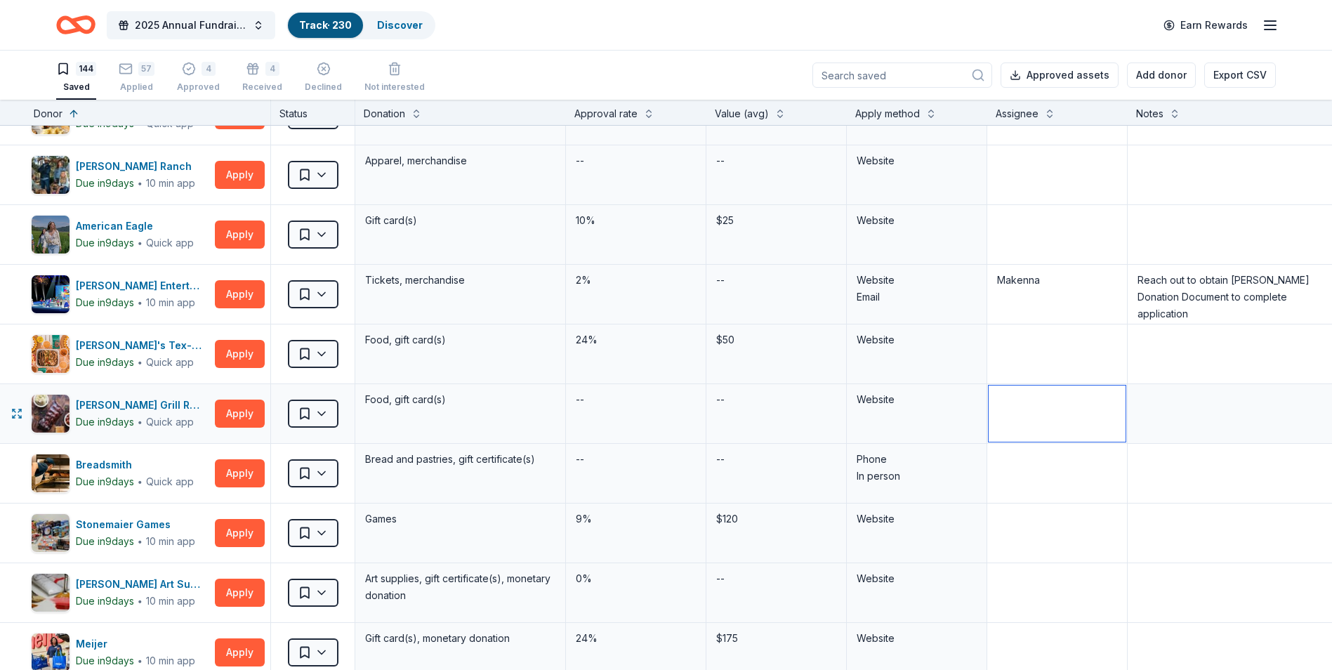
click at [1066, 416] on textarea at bounding box center [1057, 413] width 137 height 56
type textarea "Makenna"
type textarea "Applied via website 9/30"
click at [293, 419] on html "2025 Annual Fundraising Gala Track · 230 Discover Earn Rewards 144 Saved 57 App…" at bounding box center [666, 335] width 1332 height 670
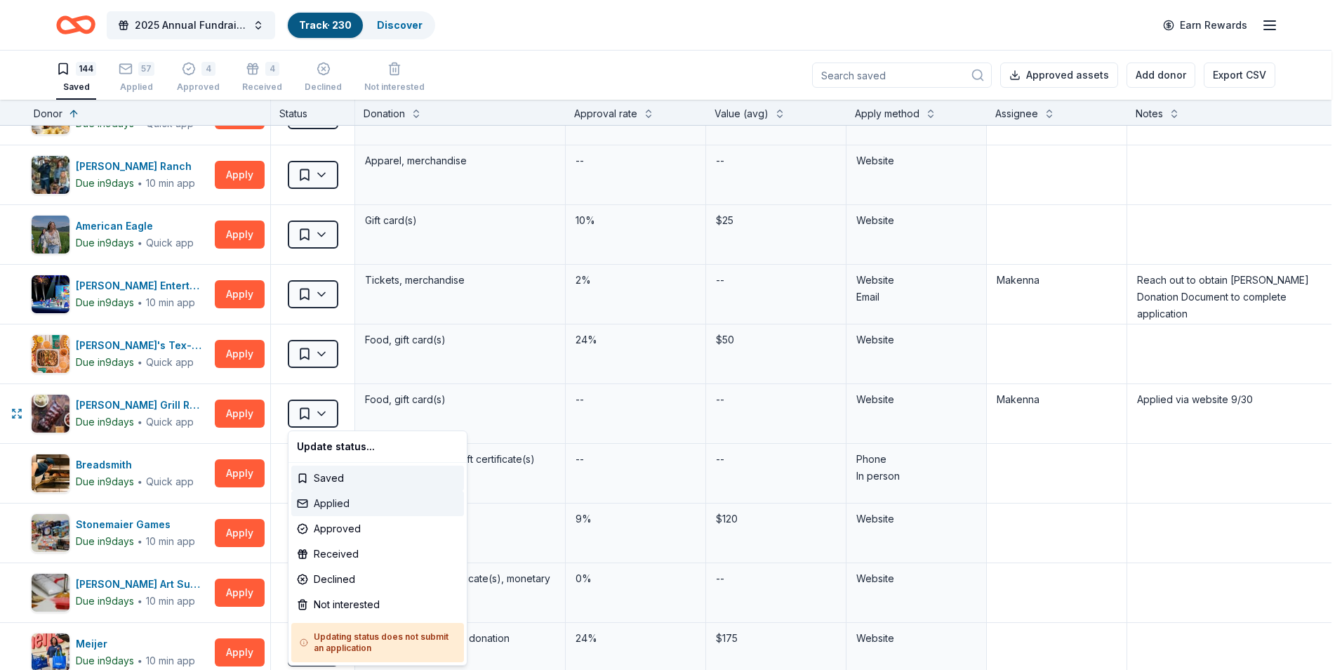
click at [352, 494] on div "Applied" at bounding box center [377, 503] width 173 height 25
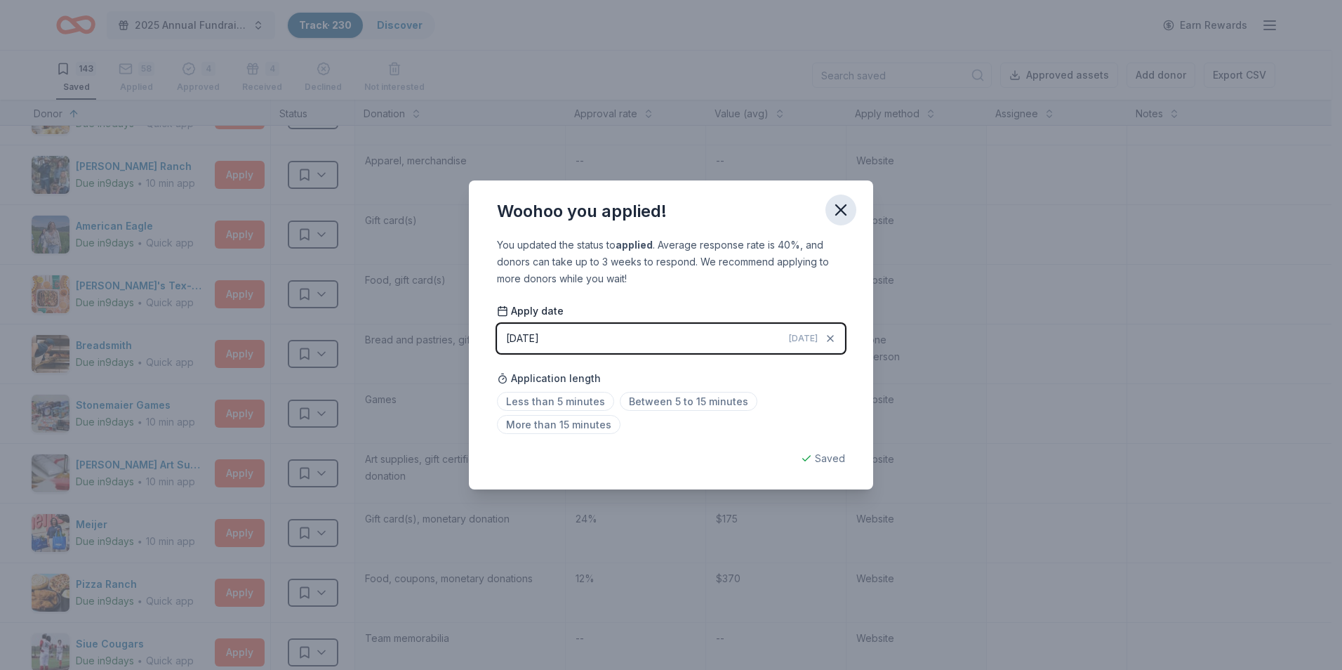
click at [842, 213] on icon "button" at bounding box center [841, 210] width 20 height 20
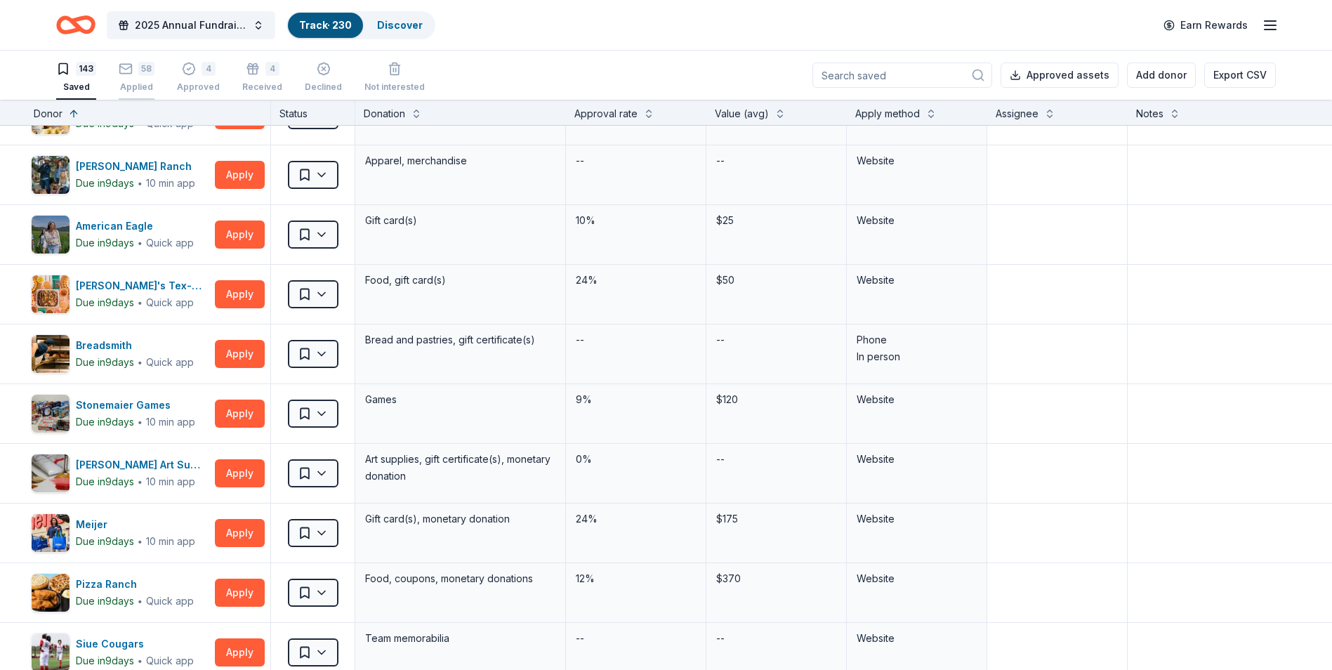
click at [128, 85] on div "Applied" at bounding box center [137, 79] width 36 height 11
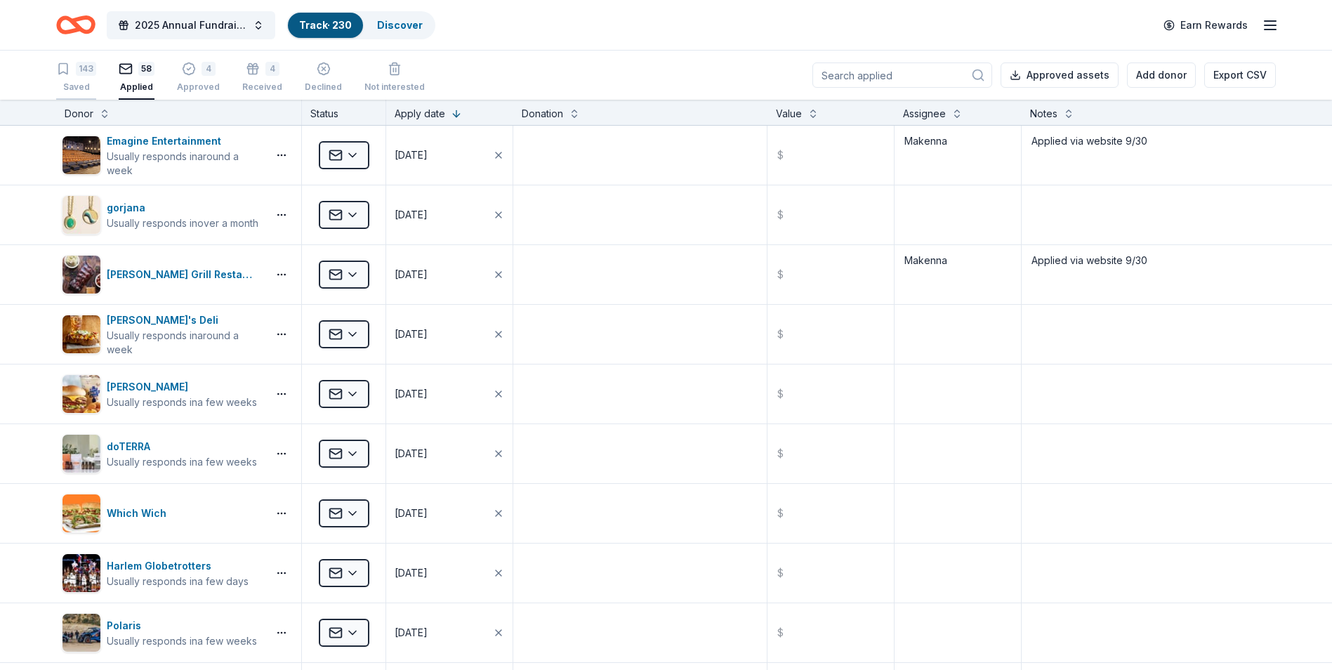
click at [91, 77] on div "143 Saved" at bounding box center [76, 77] width 40 height 31
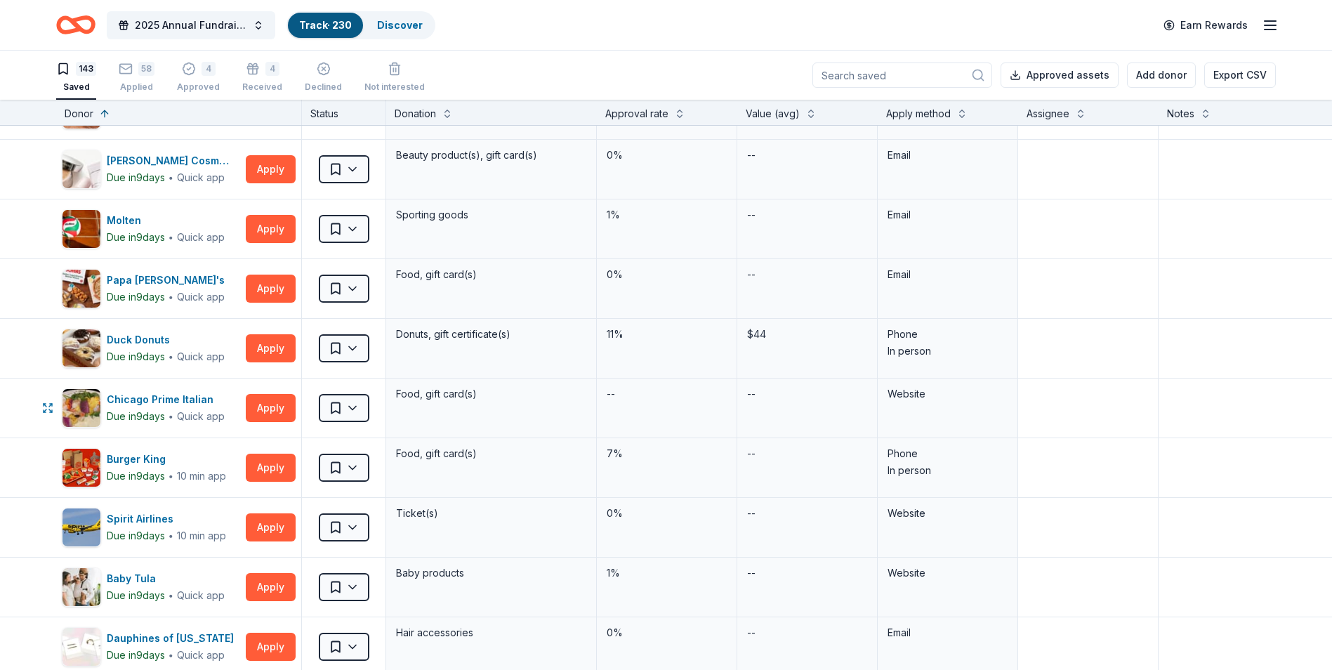
scroll to position [2878, 0]
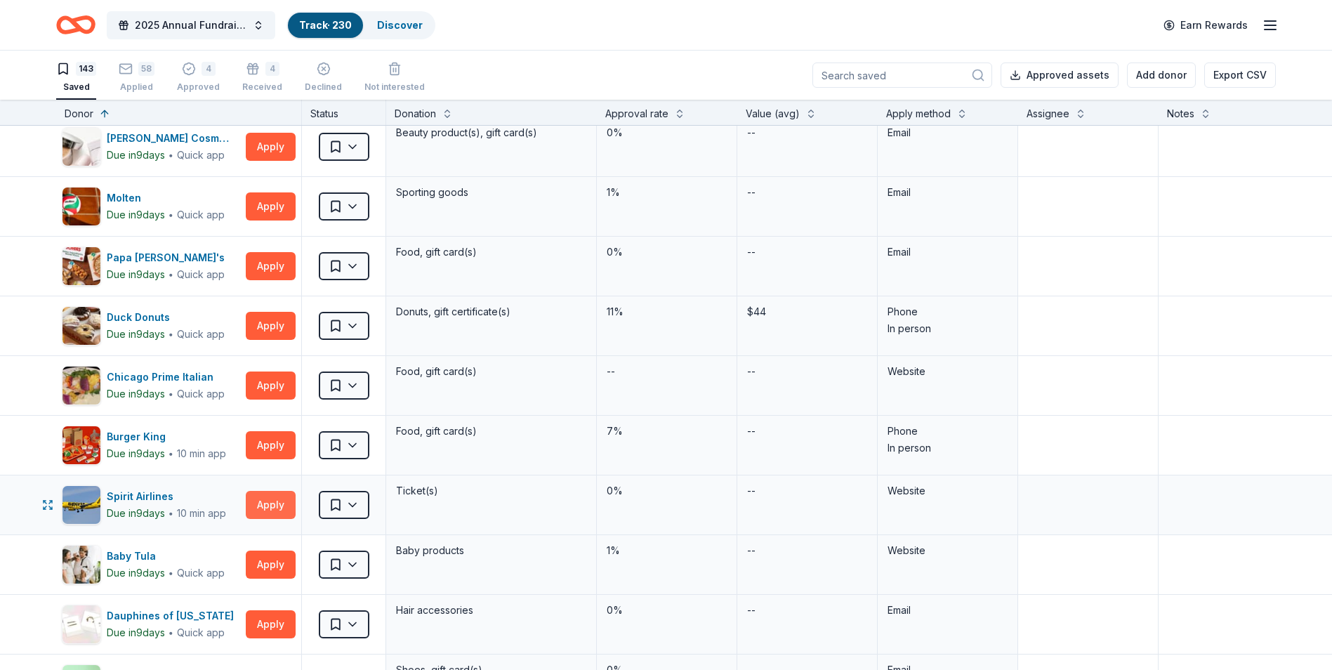
click at [255, 496] on button "Apply" at bounding box center [271, 505] width 50 height 28
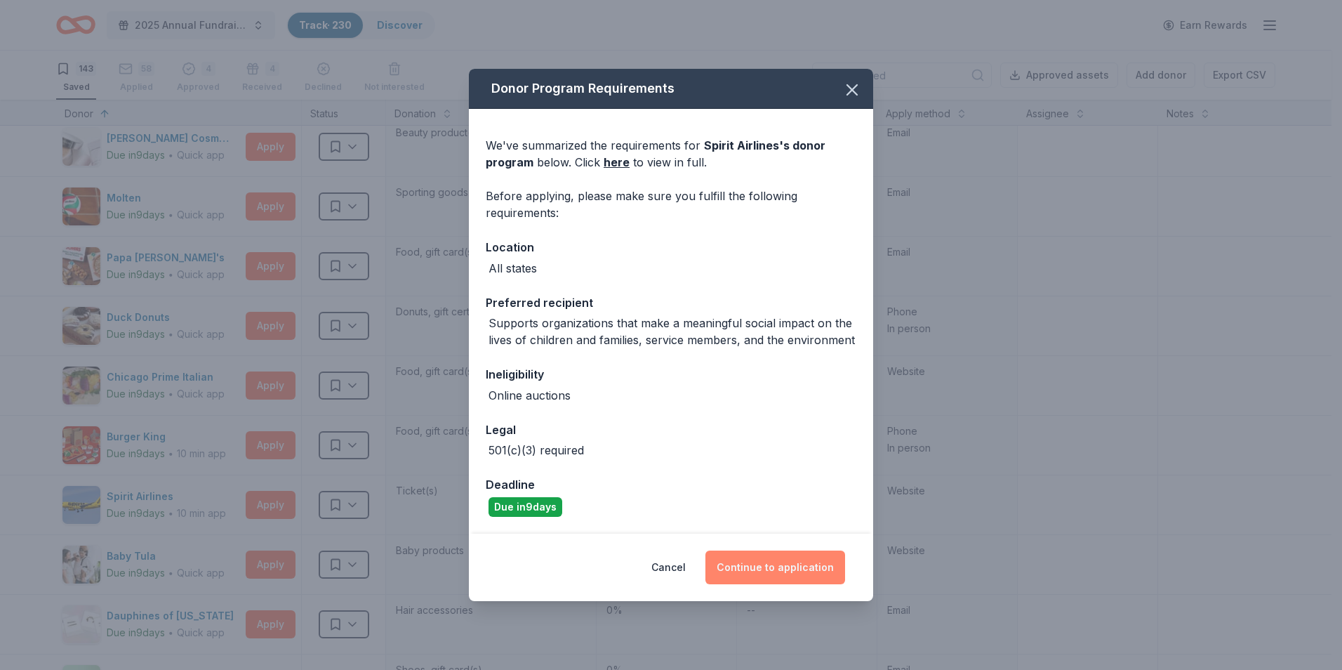
click at [765, 570] on button "Continue to application" at bounding box center [776, 567] width 140 height 34
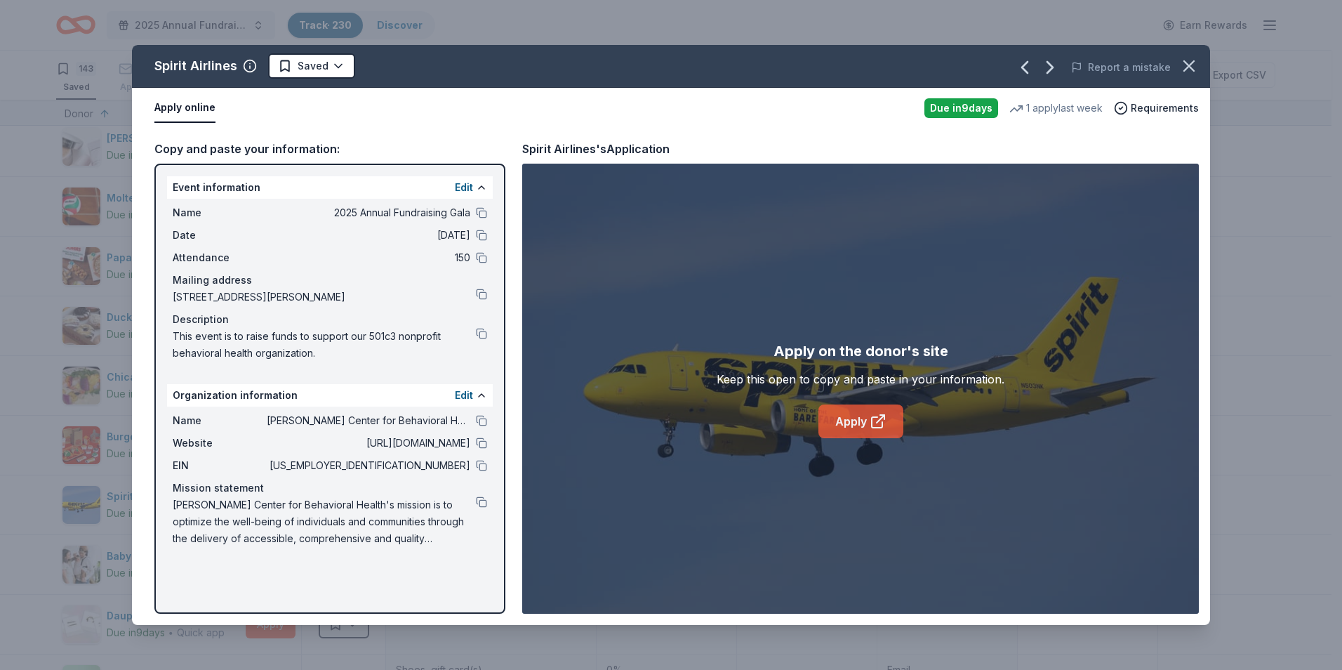
click at [842, 419] on link "Apply" at bounding box center [861, 421] width 85 height 34
click at [481, 464] on button at bounding box center [481, 465] width 11 height 11
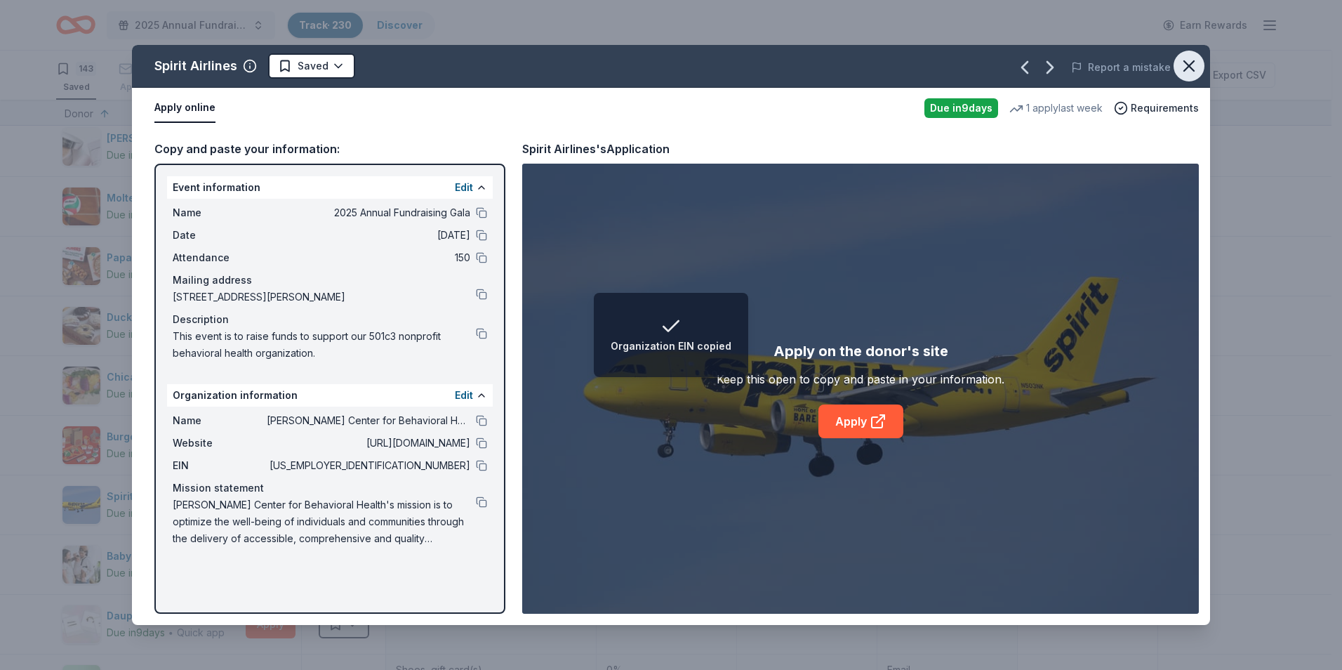
click at [1181, 70] on icon "button" at bounding box center [1189, 66] width 20 height 20
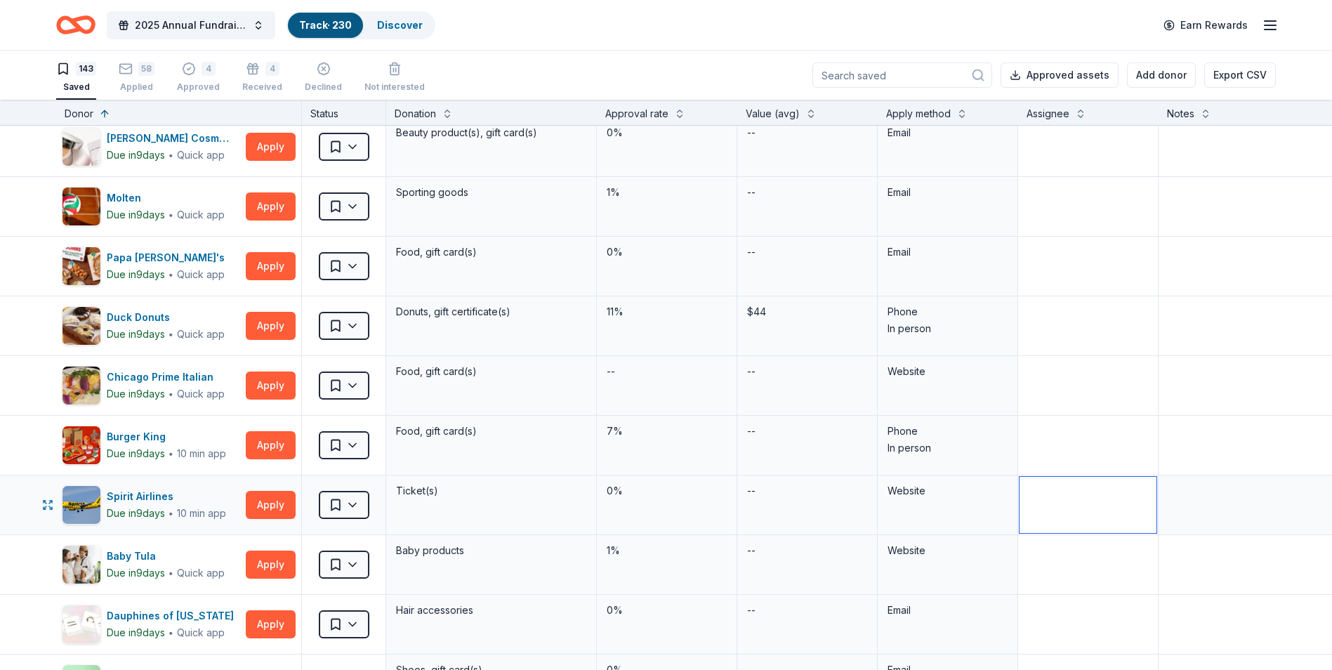
click at [1046, 503] on textarea at bounding box center [1087, 505] width 137 height 56
type textarea "Makenna"
click at [1184, 497] on textarea at bounding box center [1264, 505] width 208 height 56
type textarea "Applied via website 9/30"
click at [333, 508] on html "2025 Annual Fundraising Gala Track · 230 Discover Earn Rewards 143 Saved 58 App…" at bounding box center [666, 335] width 1332 height 670
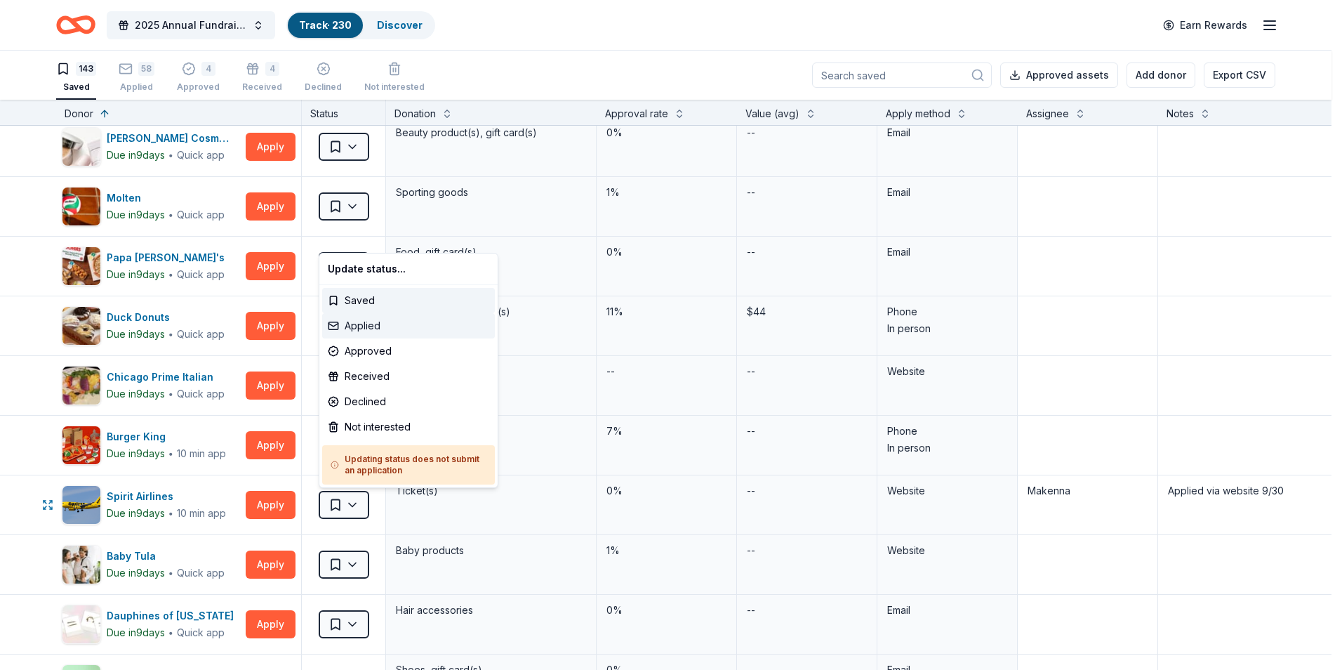
click at [412, 328] on div "Applied" at bounding box center [408, 325] width 173 height 25
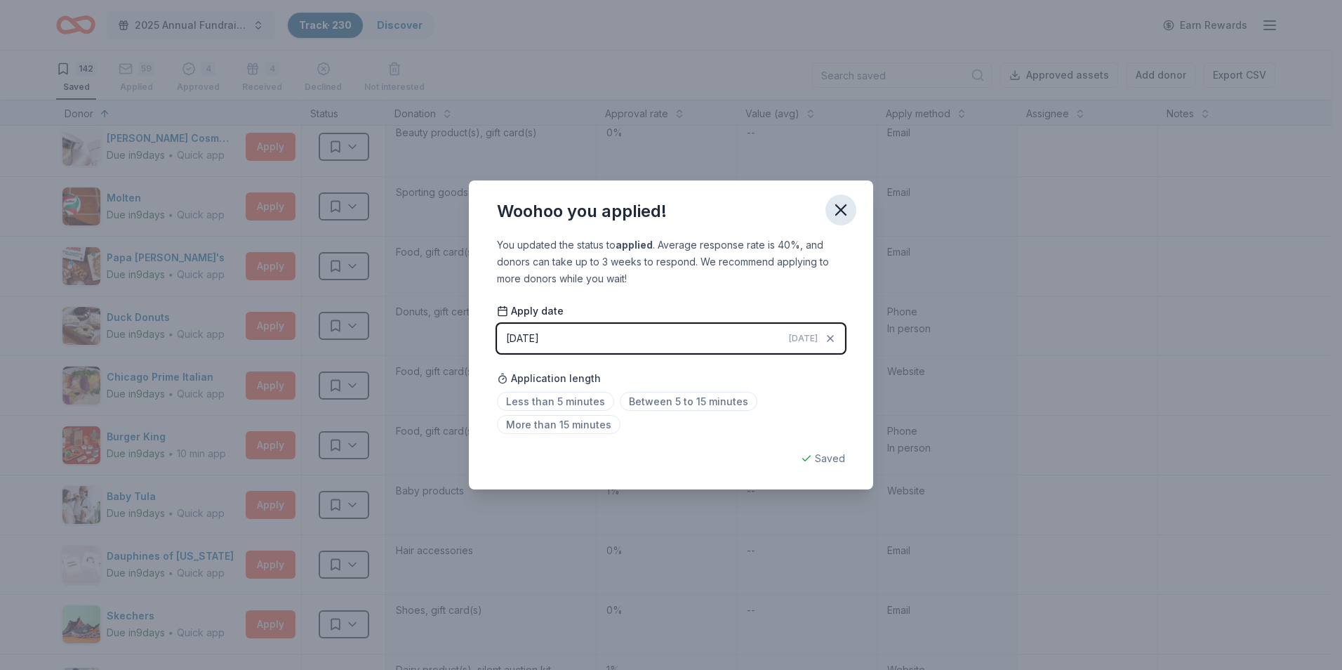
click at [842, 203] on icon "button" at bounding box center [841, 210] width 20 height 20
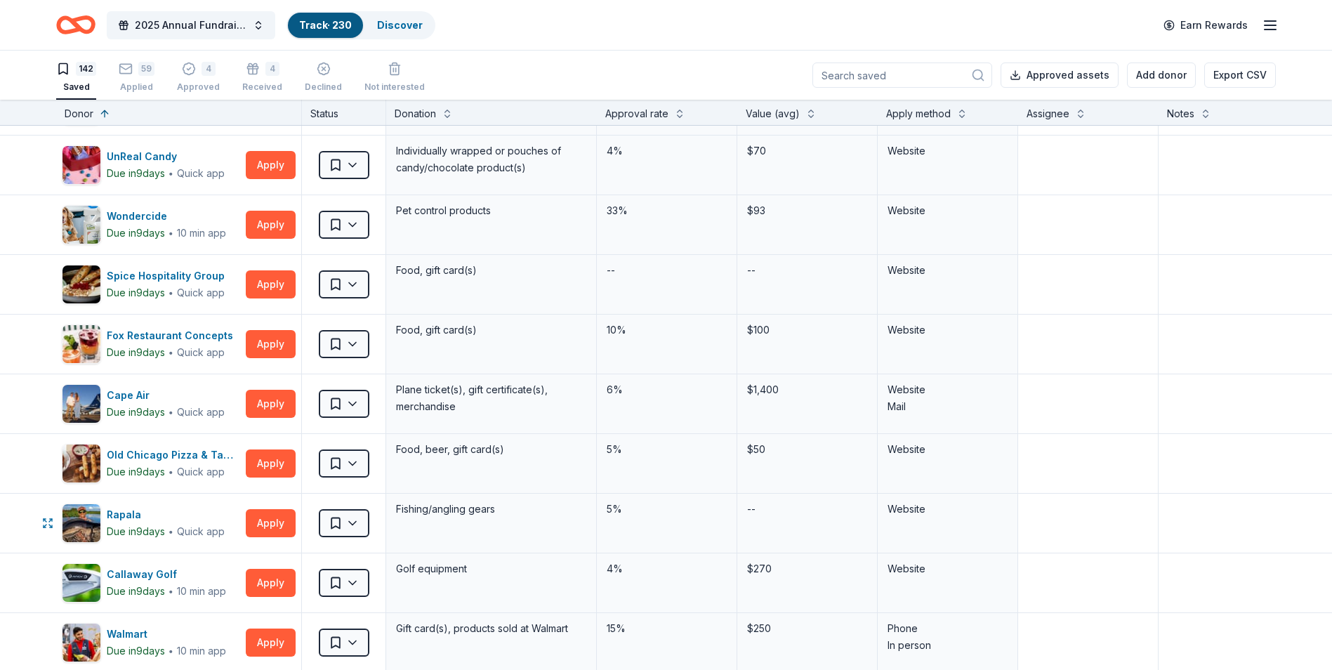
scroll to position [4915, 0]
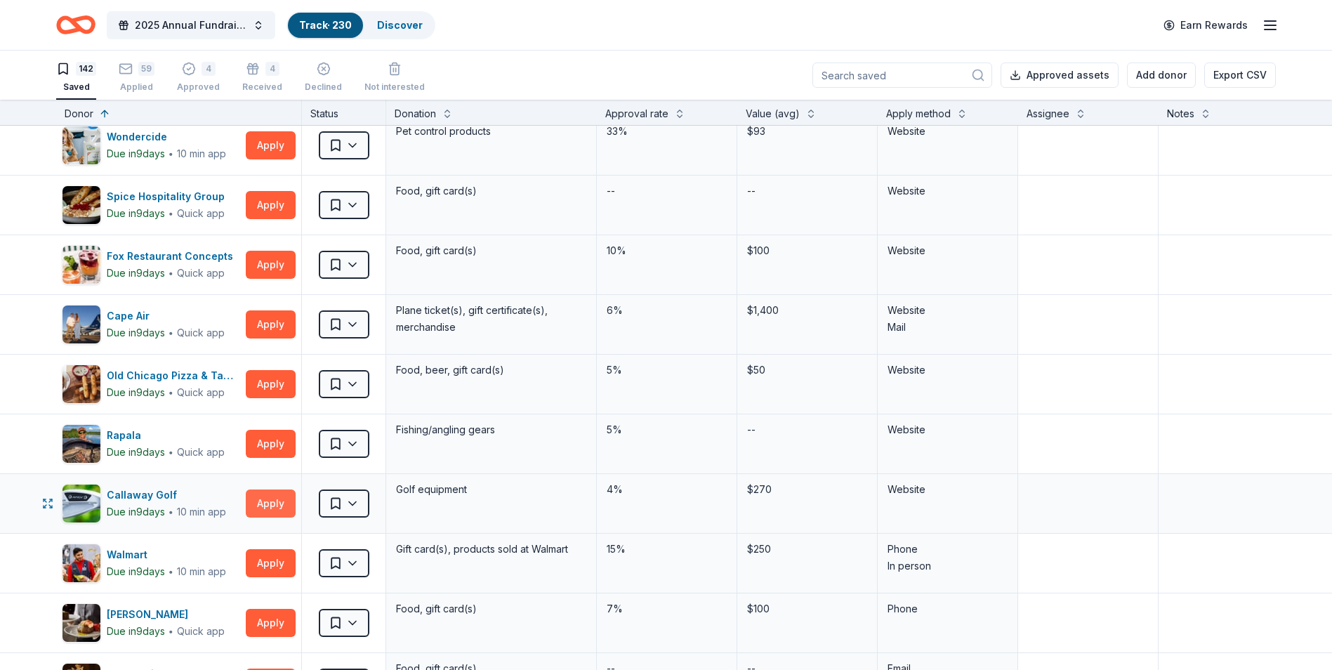
click at [271, 501] on button "Apply" at bounding box center [271, 503] width 50 height 28
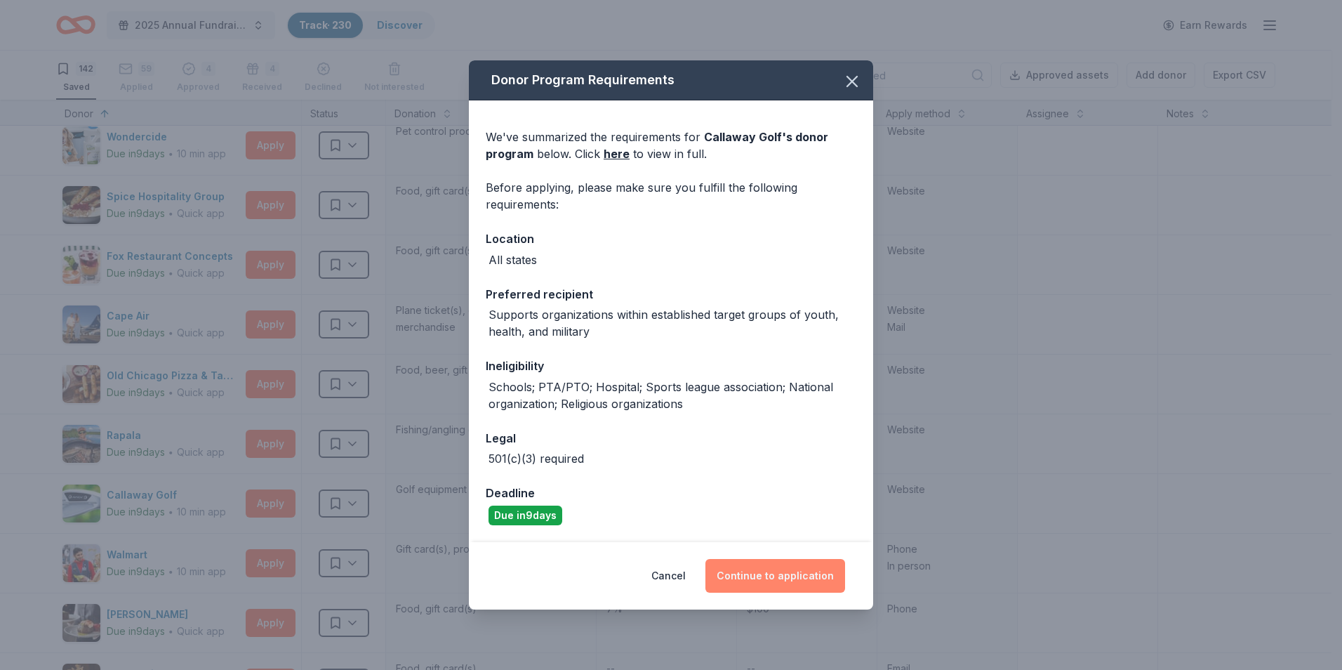
click at [778, 582] on button "Continue to application" at bounding box center [776, 576] width 140 height 34
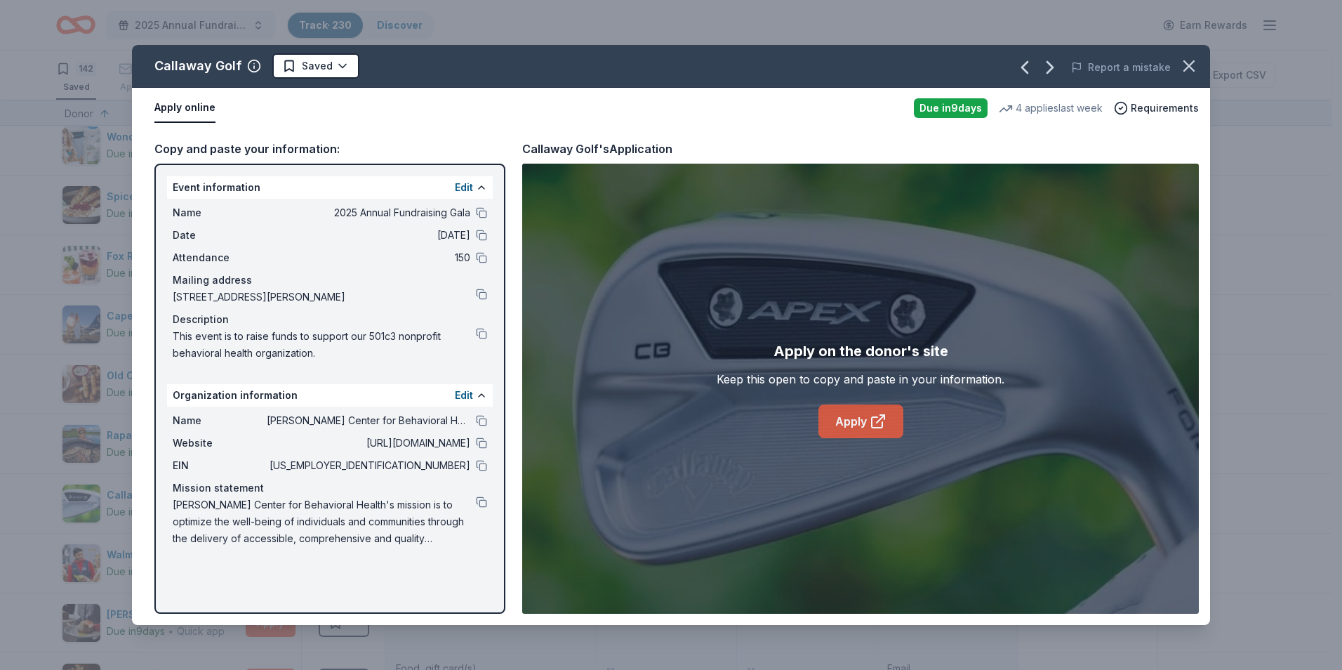
click at [873, 416] on icon at bounding box center [878, 421] width 17 height 17
click at [482, 466] on button at bounding box center [481, 465] width 11 height 11
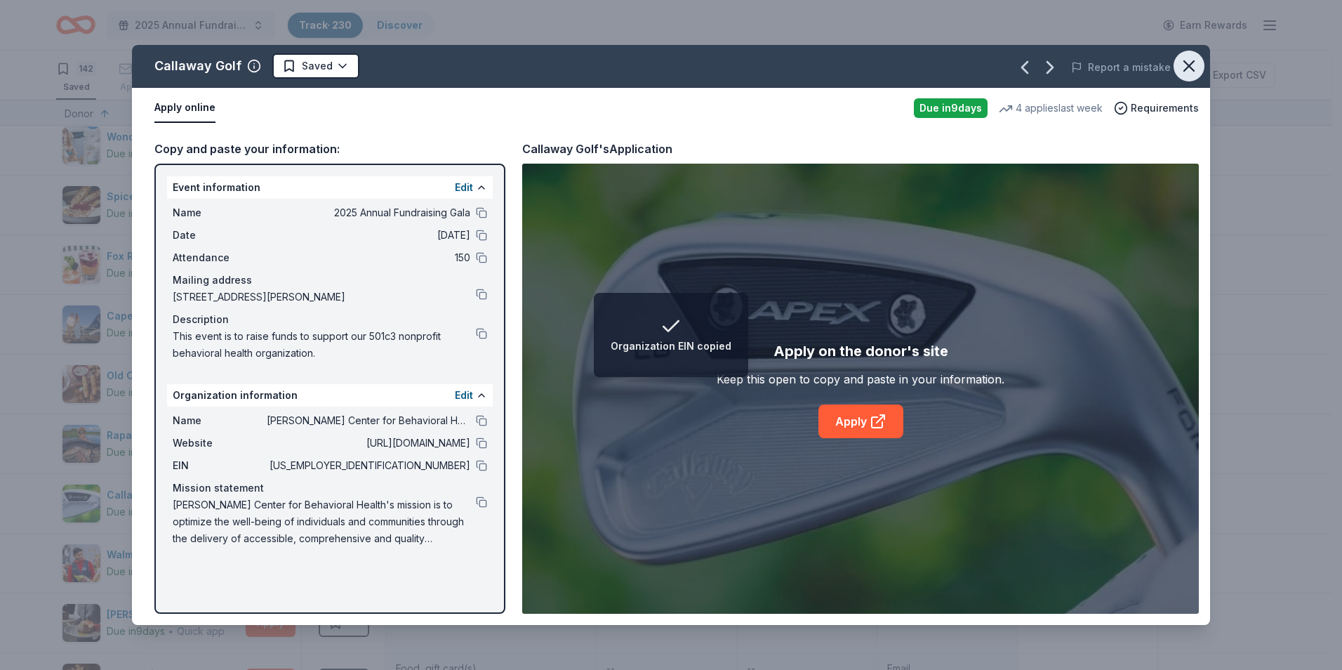
click at [1185, 66] on icon "button" at bounding box center [1189, 66] width 20 height 20
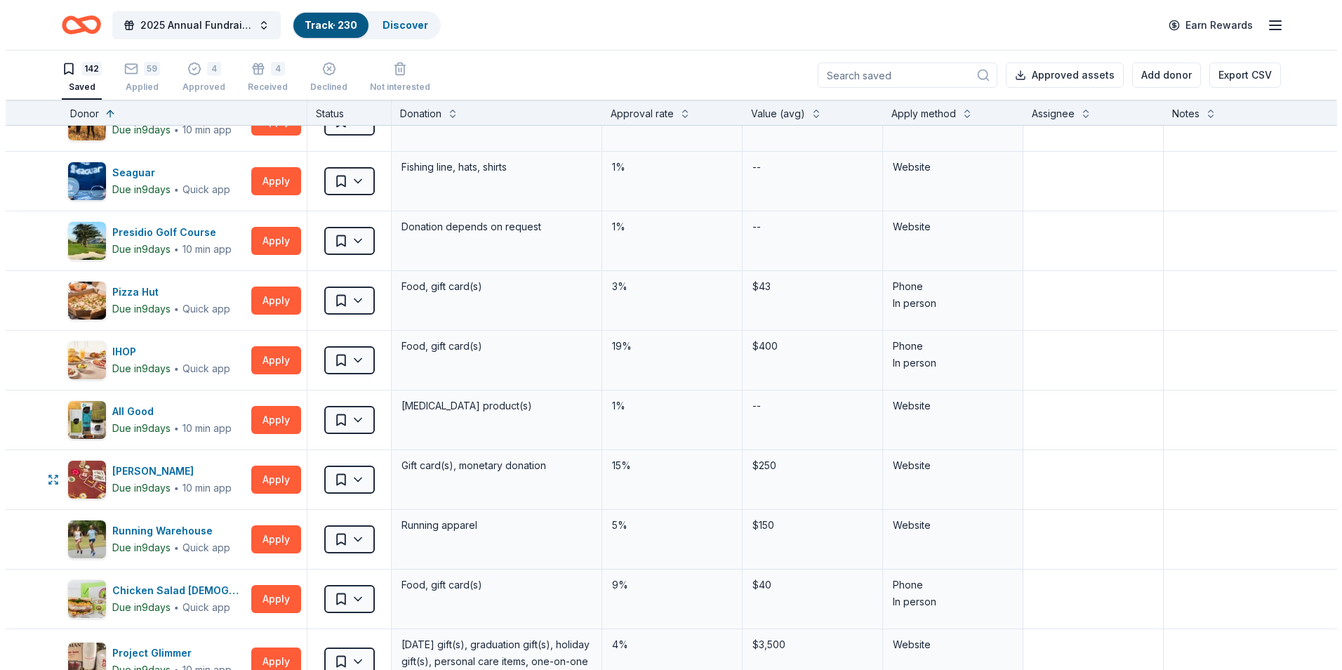
scroll to position [5617, 0]
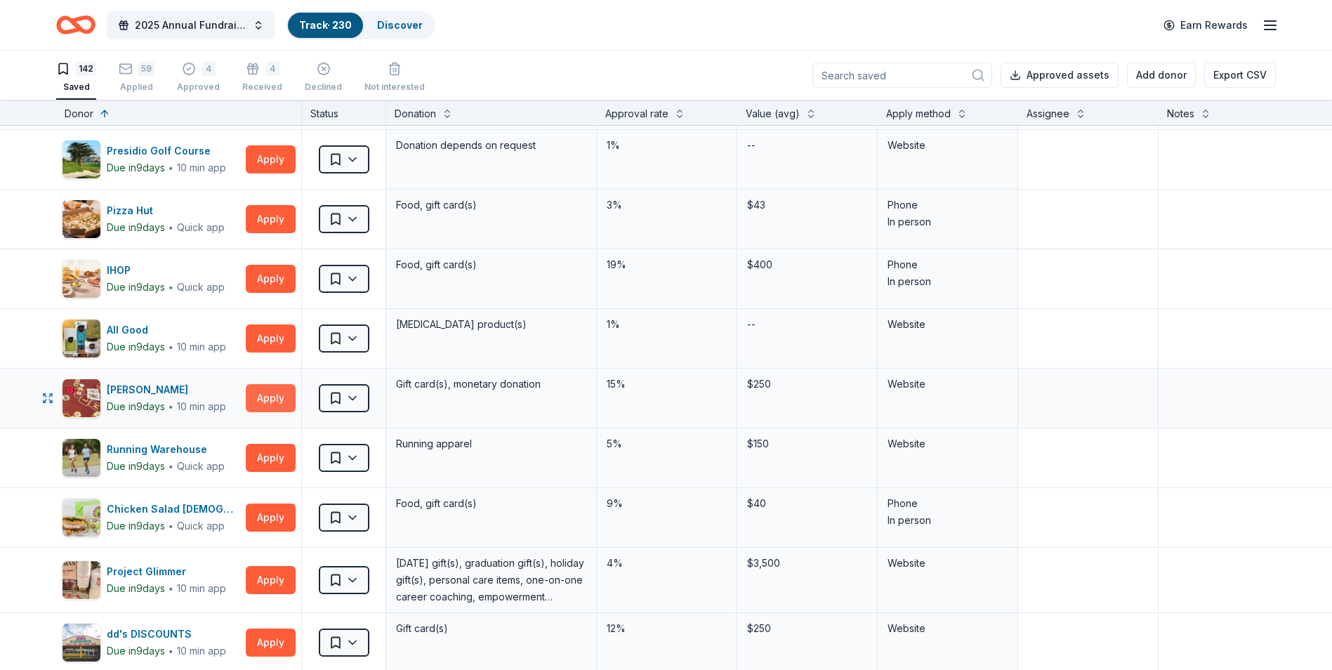
click at [281, 398] on button "Apply" at bounding box center [271, 398] width 50 height 28
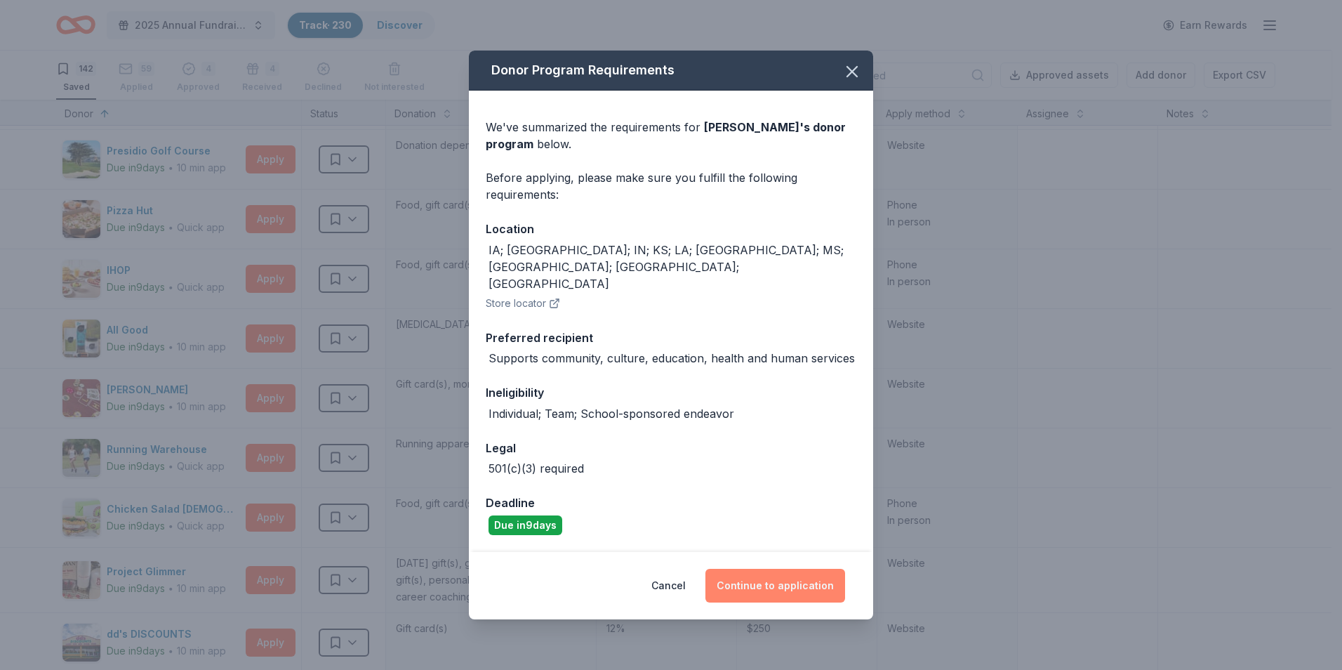
click at [757, 572] on button "Continue to application" at bounding box center [776, 586] width 140 height 34
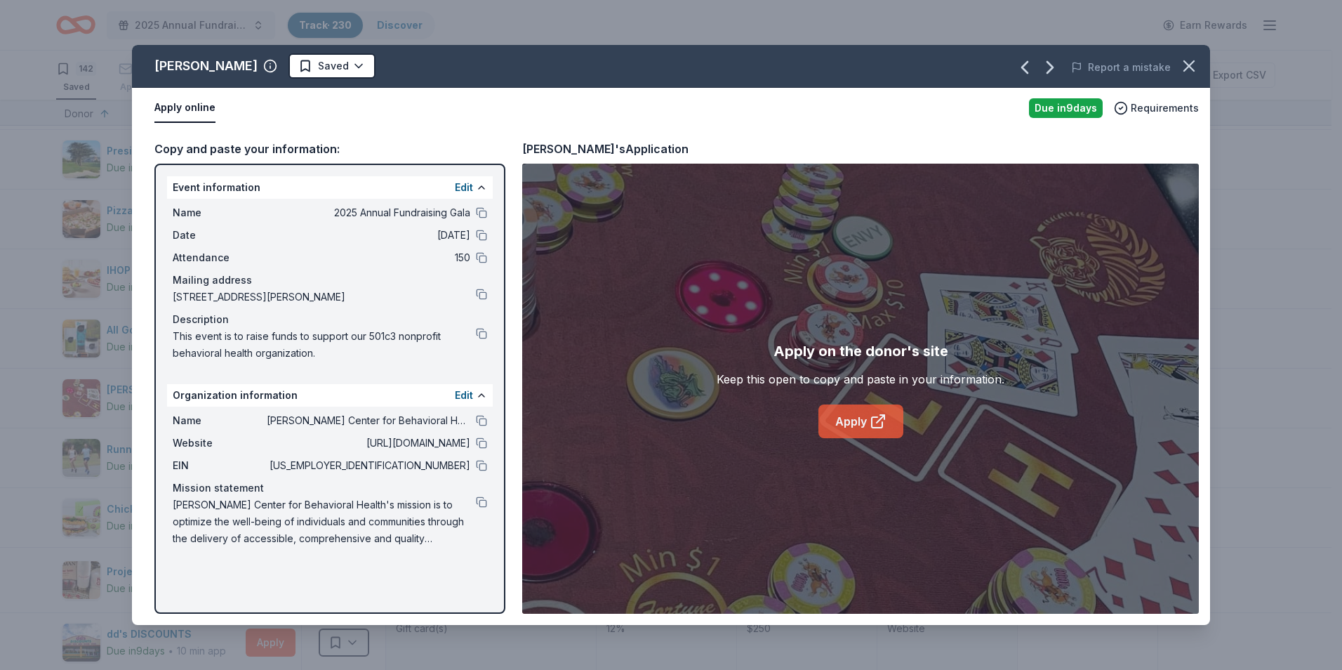
click at [885, 418] on icon at bounding box center [882, 417] width 4 height 4
click at [484, 466] on button at bounding box center [481, 465] width 11 height 11
